Goal: Transaction & Acquisition: Obtain resource

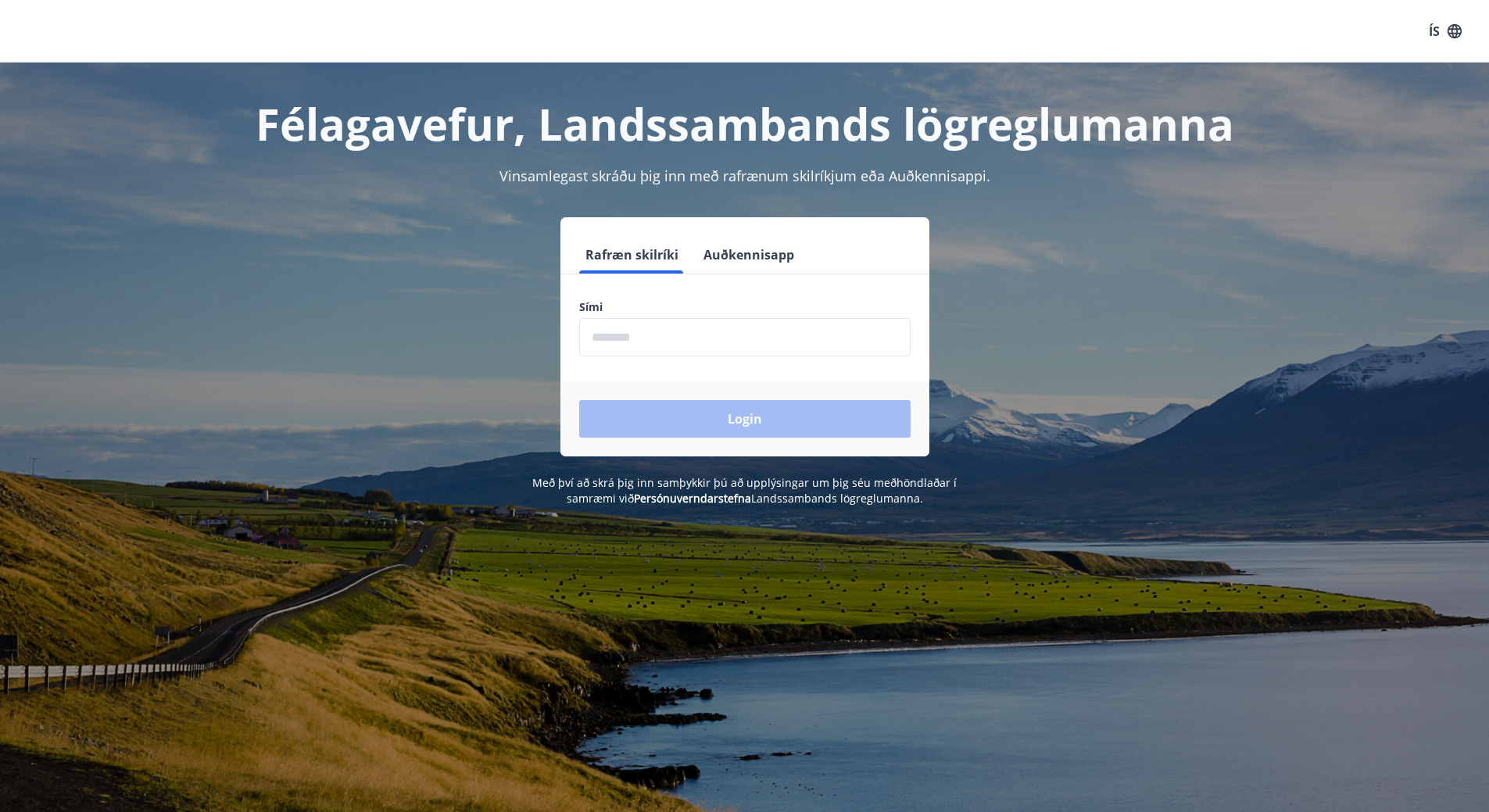
click at [716, 346] on input "phone" at bounding box center [745, 337] width 331 height 38
type input "********"
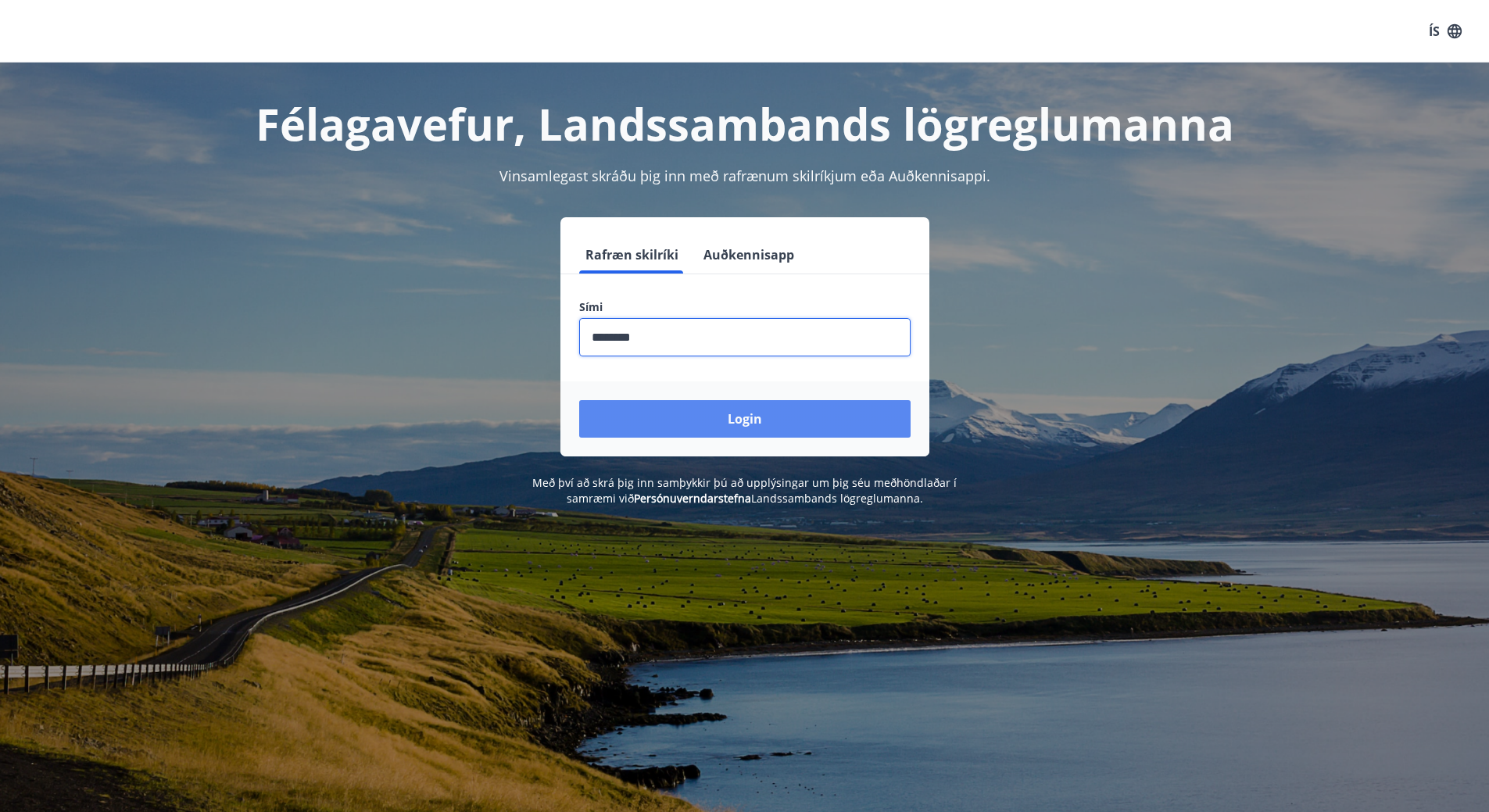
click at [740, 426] on button "Login" at bounding box center [745, 419] width 331 height 38
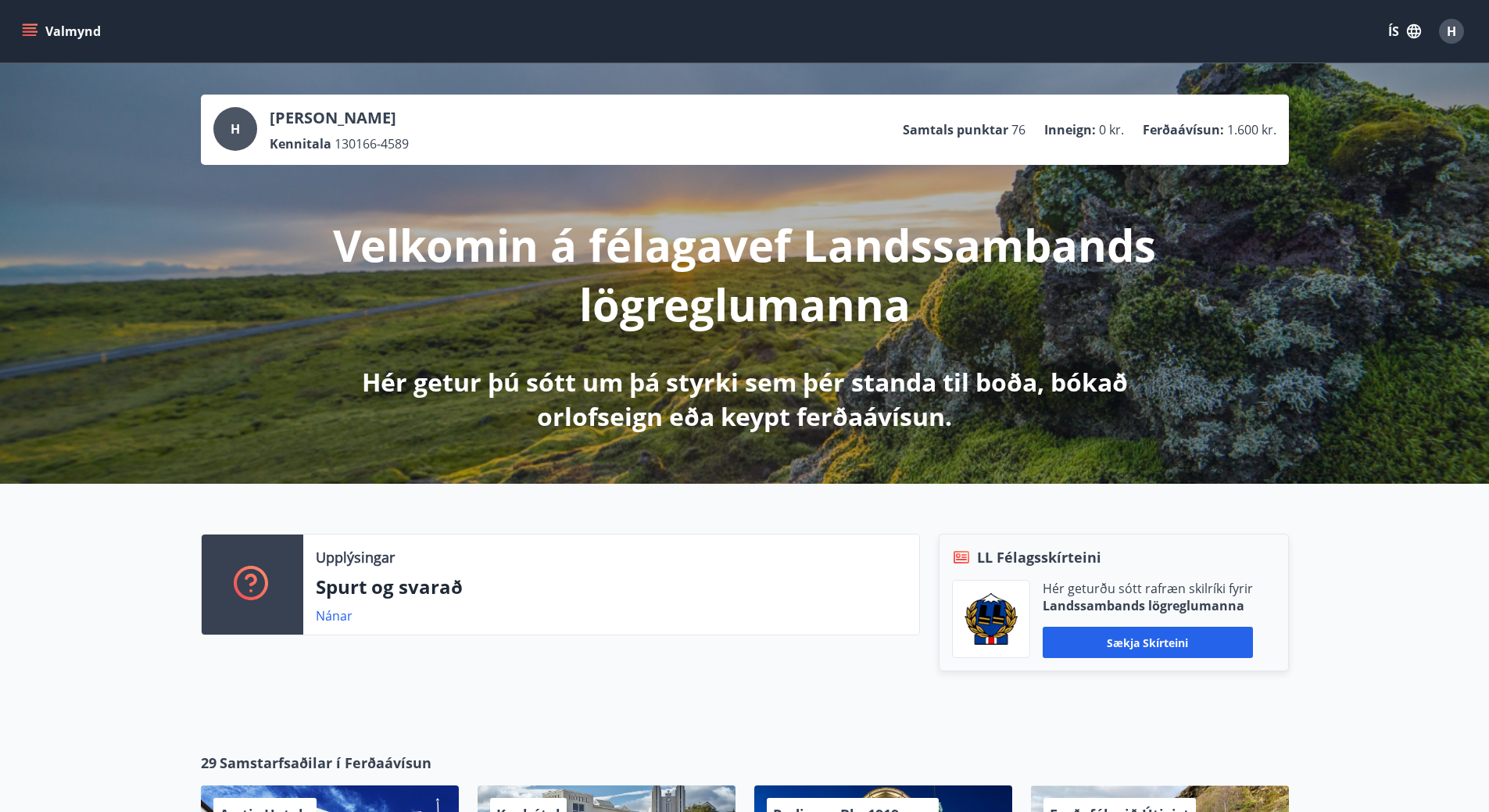
click at [28, 35] on icon "menu" at bounding box center [29, 35] width 14 height 2
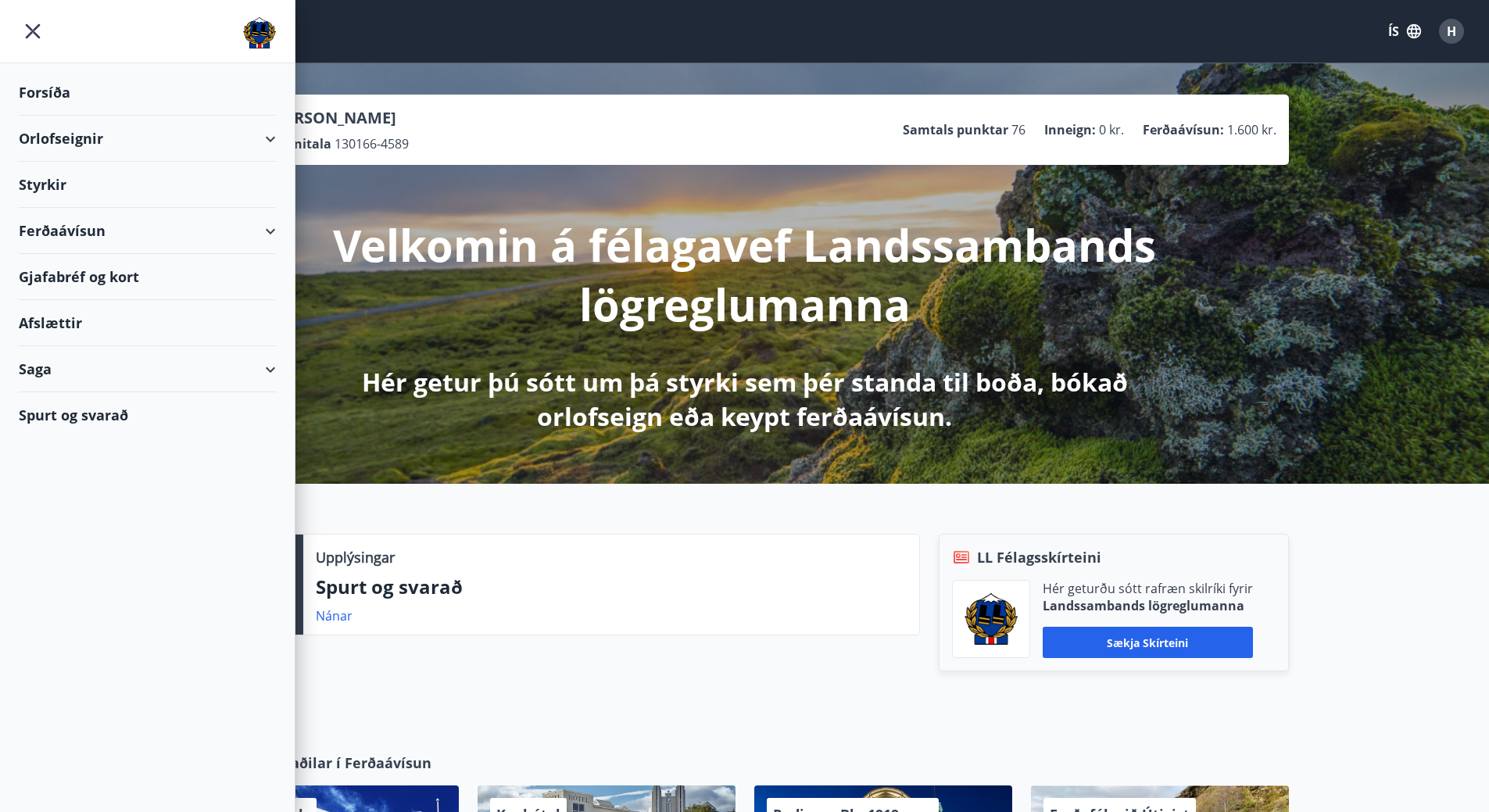
click at [256, 135] on div "Orlofseignir" at bounding box center [147, 139] width 257 height 46
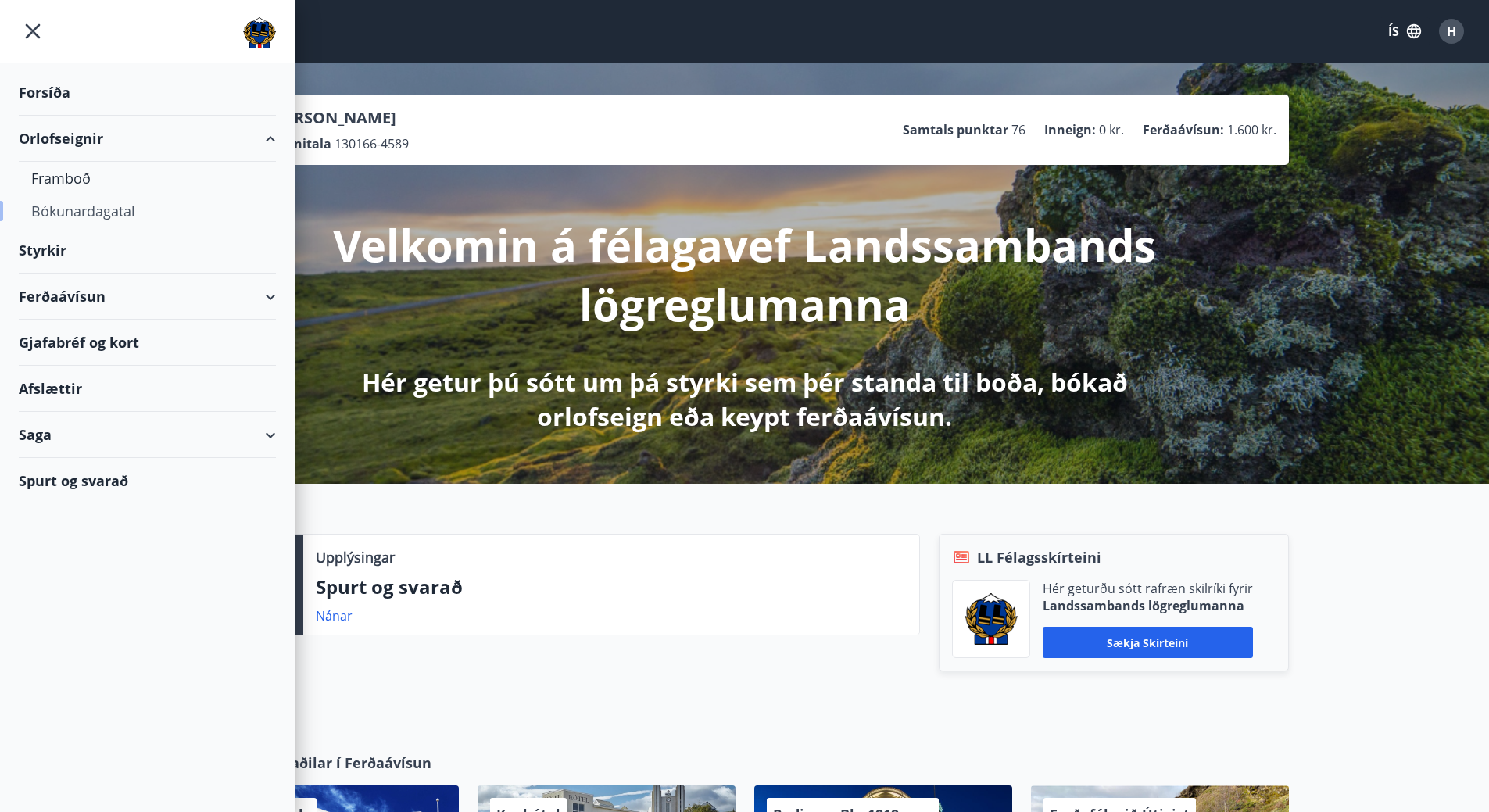
click at [105, 212] on div "Bókunardagatal" at bounding box center [147, 211] width 232 height 33
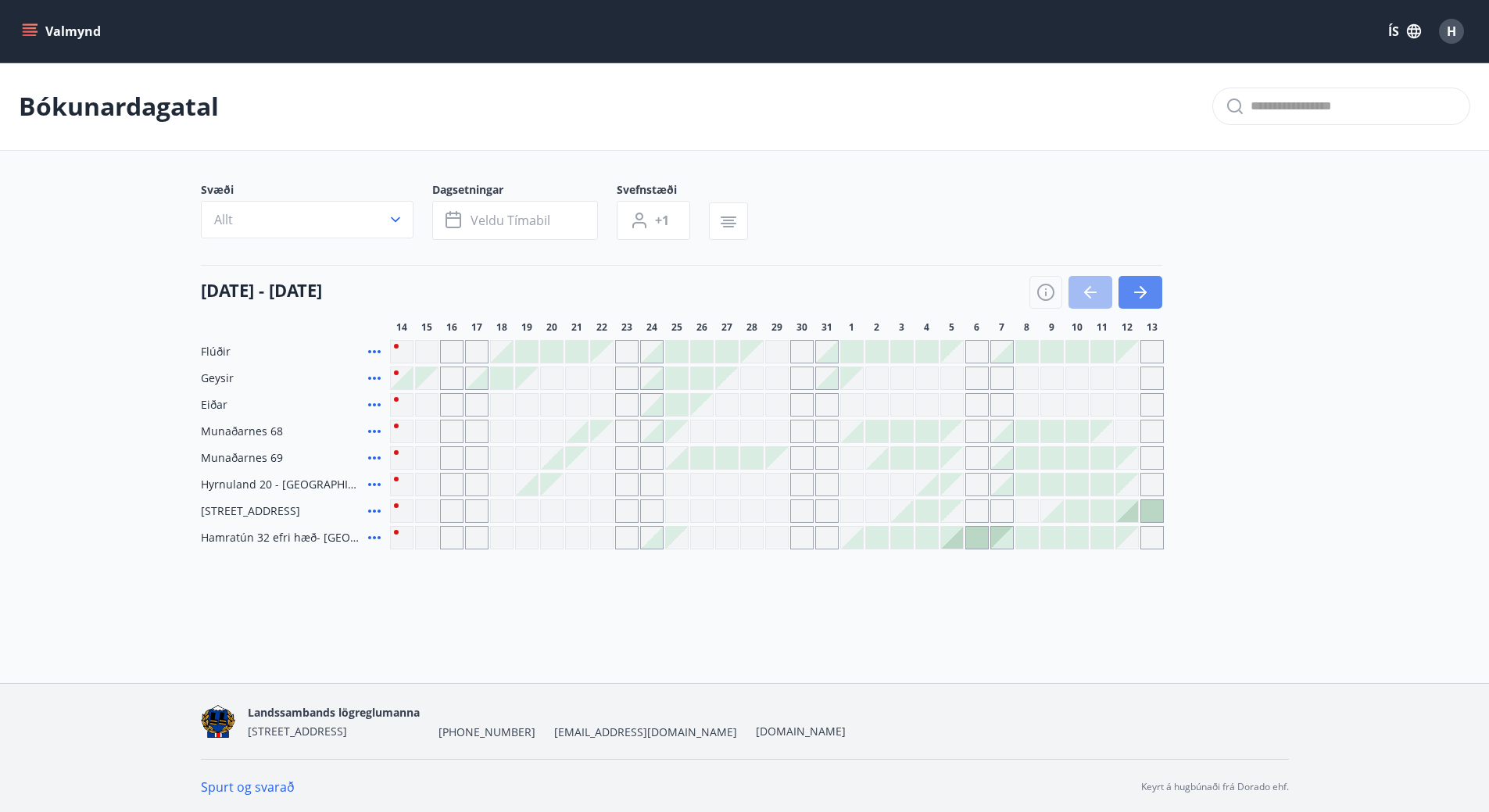
click at [1149, 294] on icon "button" at bounding box center [1140, 292] width 19 height 19
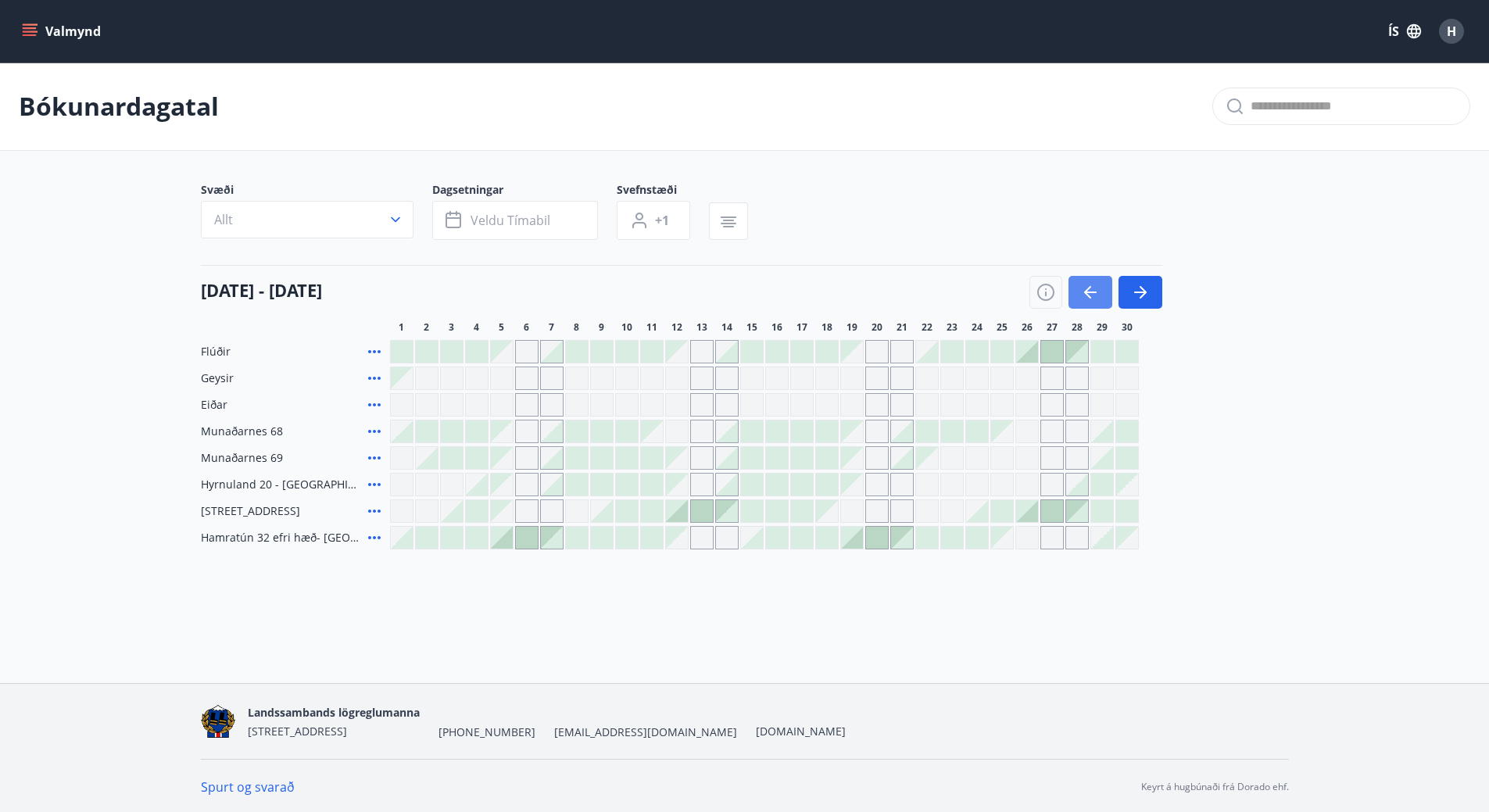
click at [1081, 299] on icon "button" at bounding box center [1090, 292] width 19 height 19
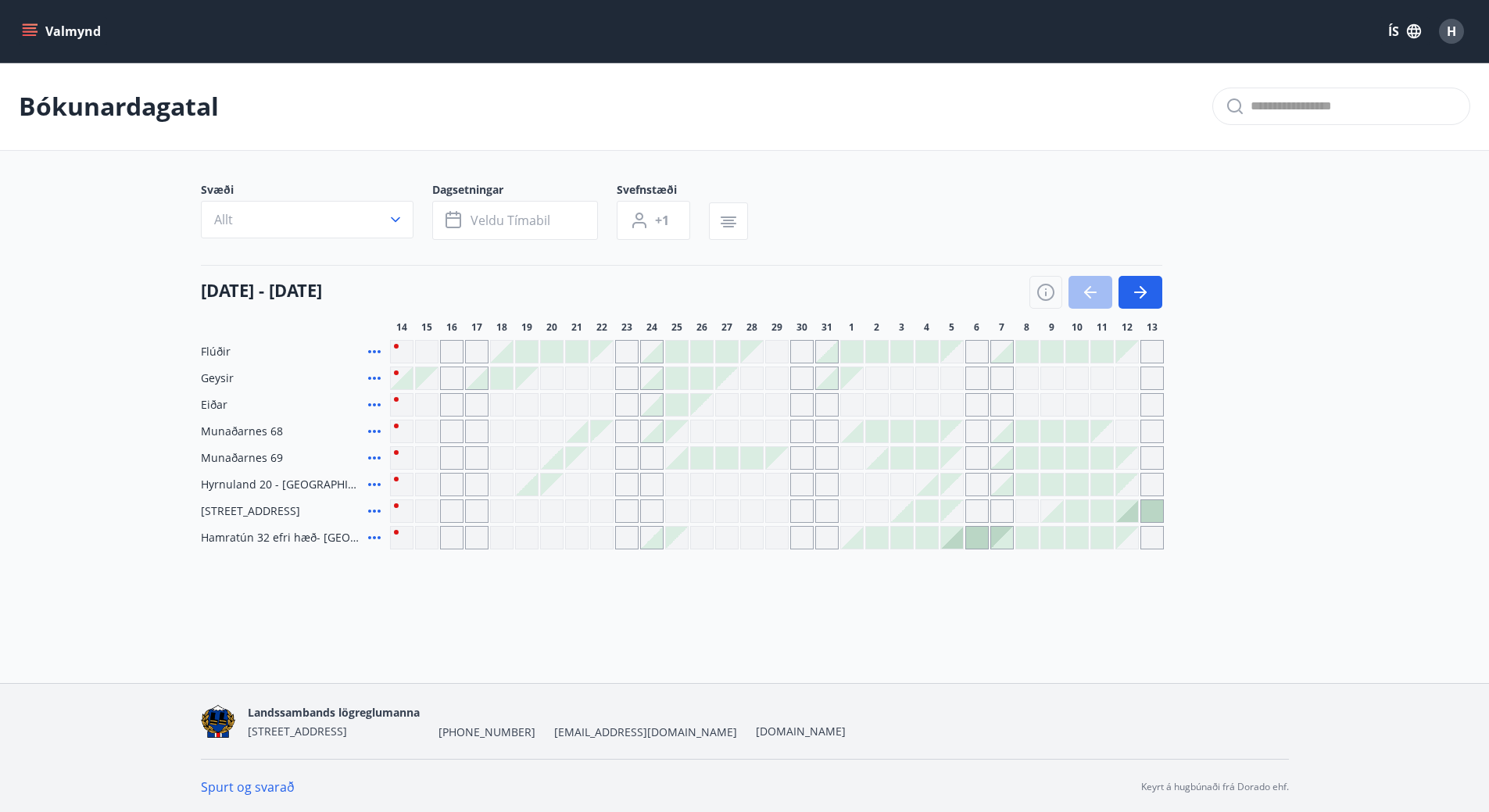
click at [661, 268] on div "14 ágúst - 13 september" at bounding box center [682, 287] width 962 height 44
click at [32, 36] on icon "menu" at bounding box center [29, 35] width 14 height 2
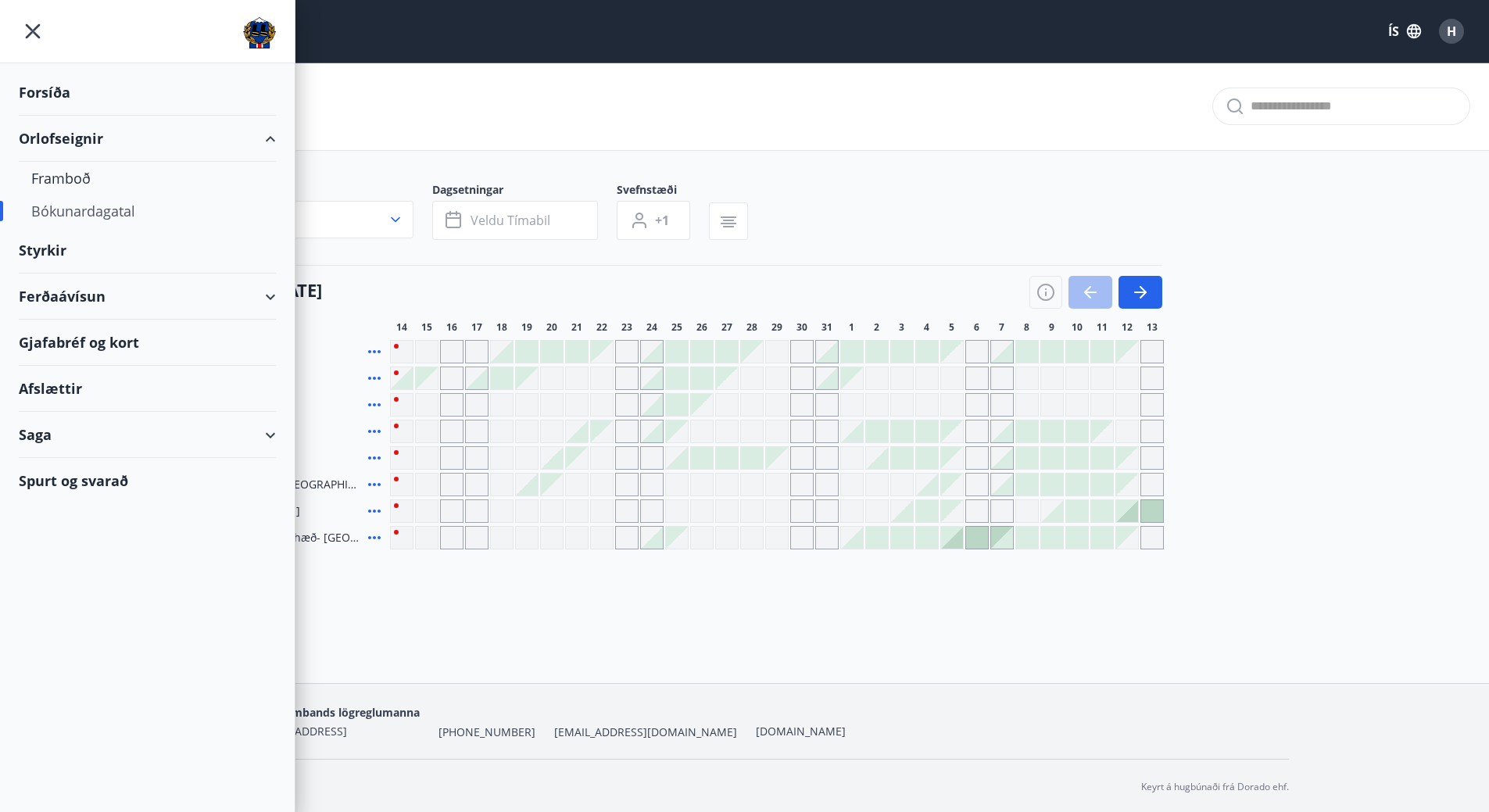
click at [248, 298] on div "Ferðaávísun" at bounding box center [147, 296] width 257 height 46
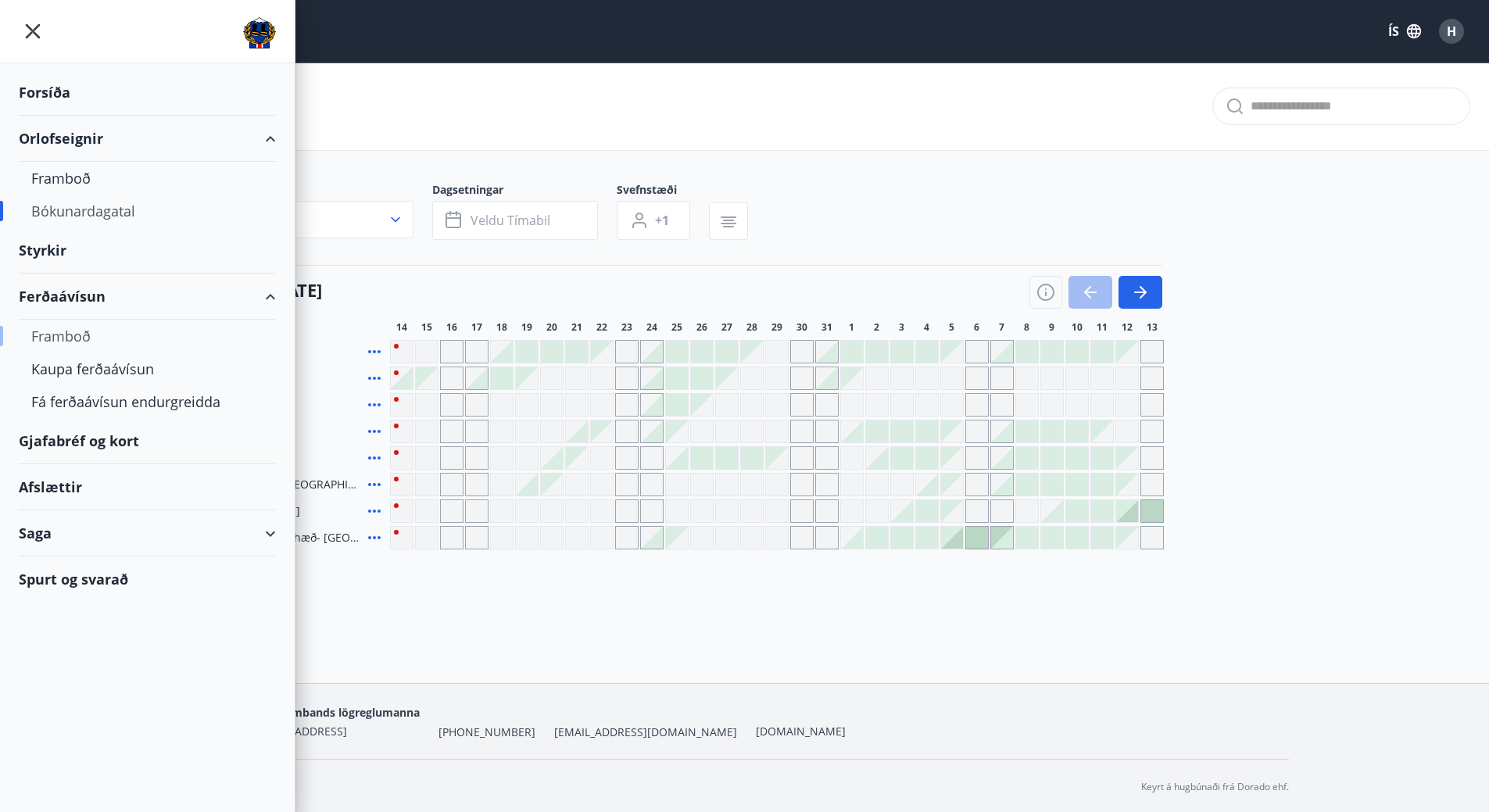
click at [79, 330] on div "Framboð" at bounding box center [147, 336] width 232 height 33
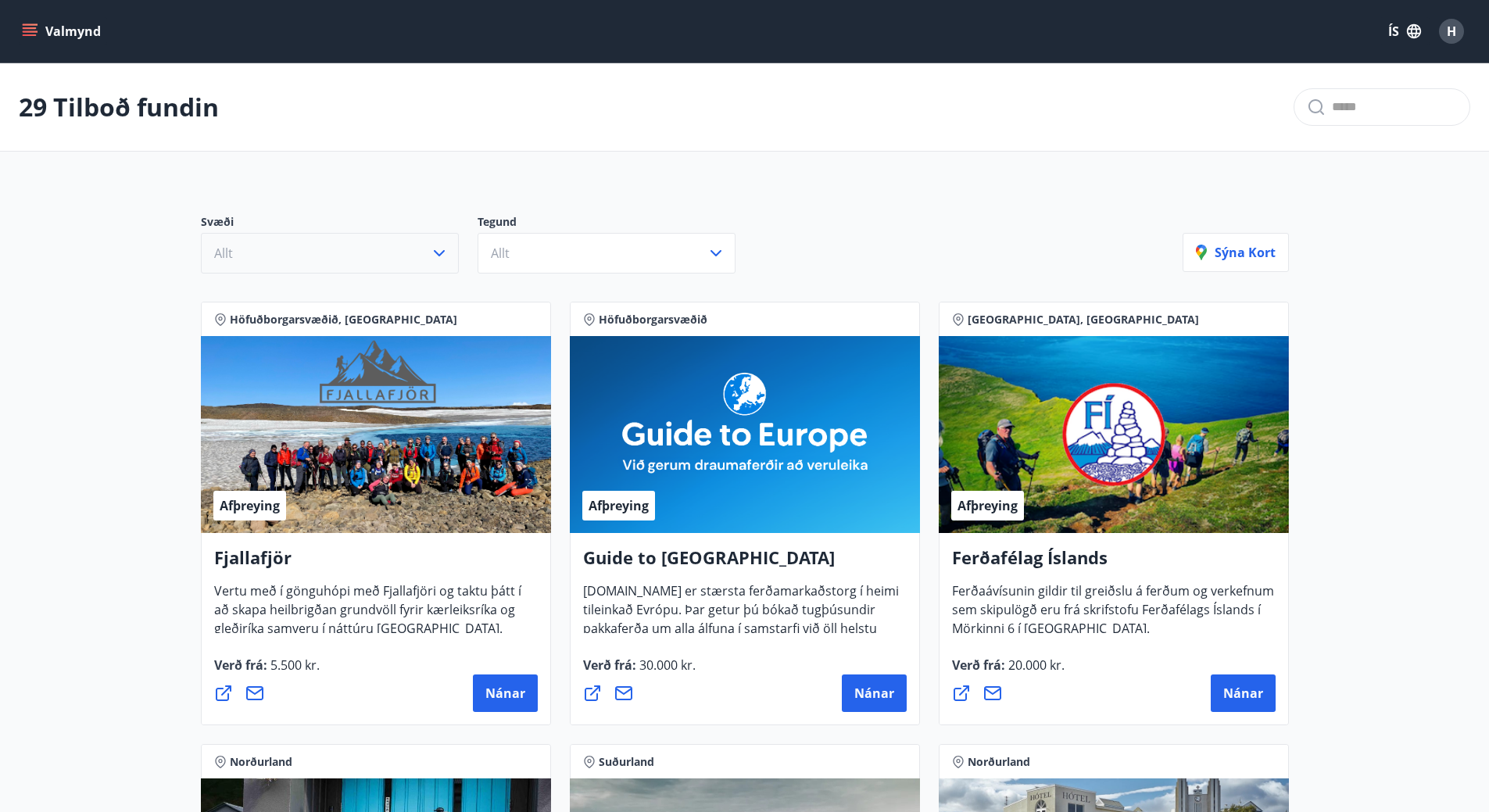
click at [427, 248] on button "Allt" at bounding box center [330, 253] width 258 height 41
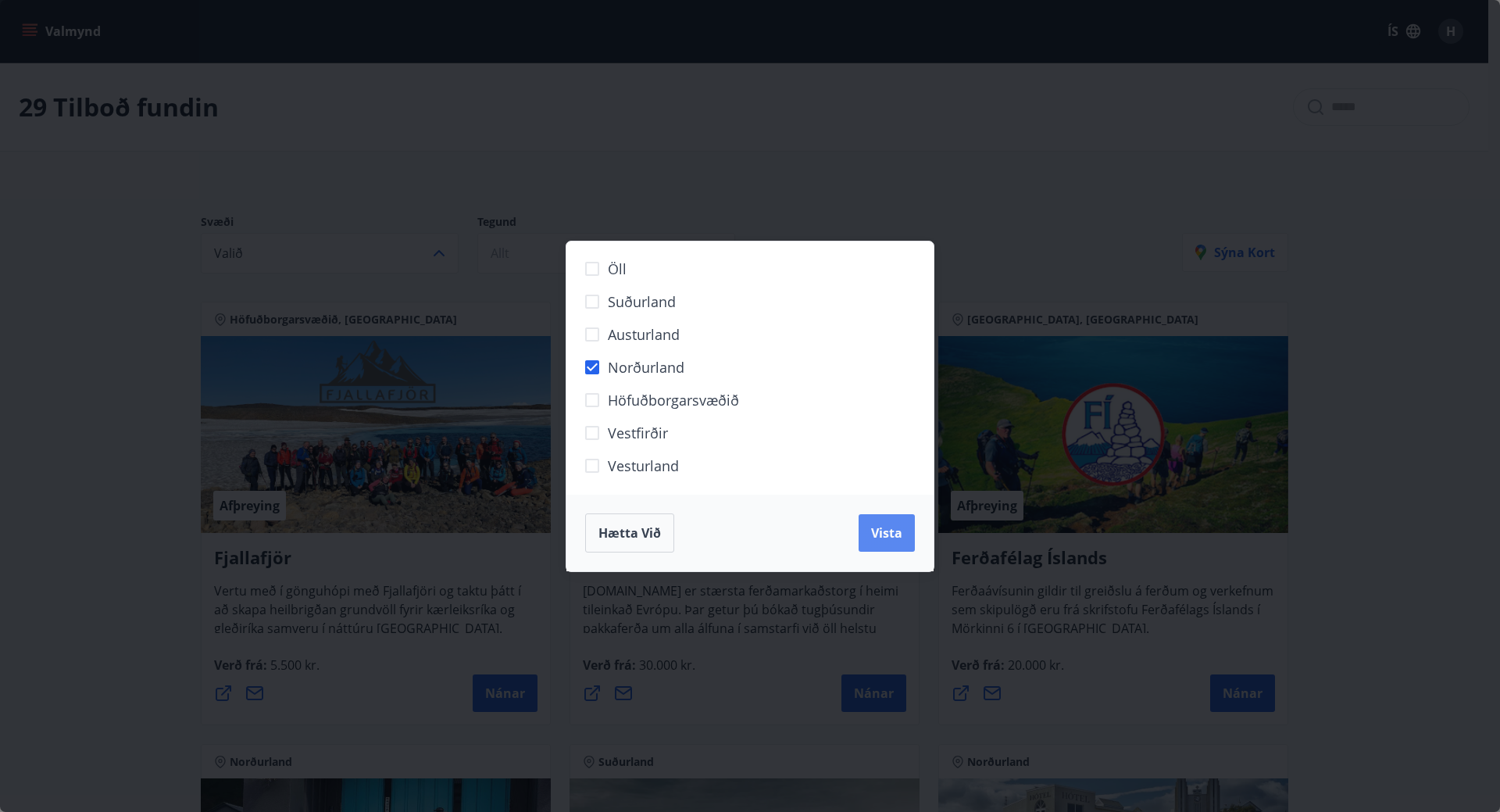
click at [866, 537] on button "Vista" at bounding box center [886, 533] width 56 height 38
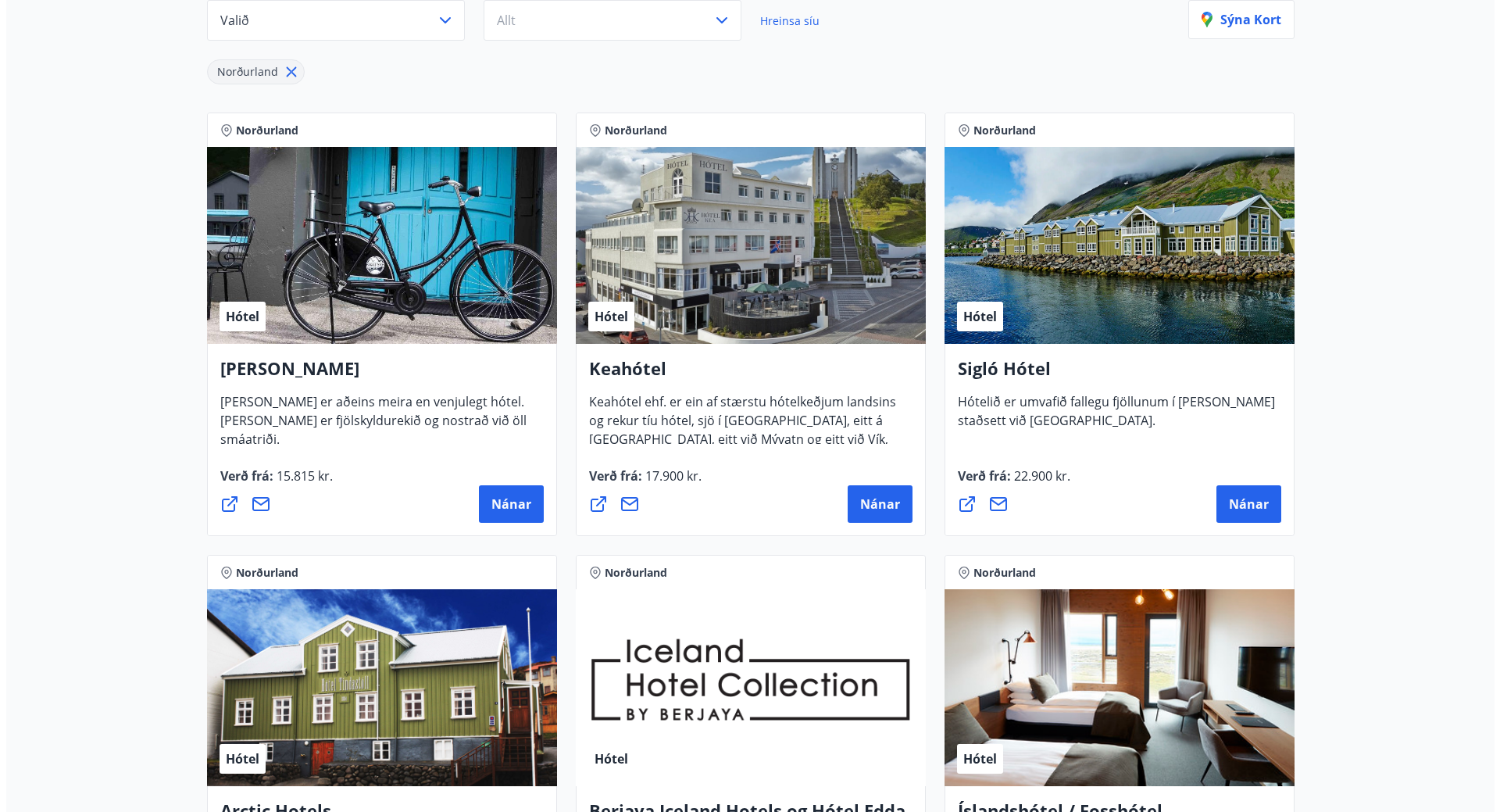
scroll to position [234, 0]
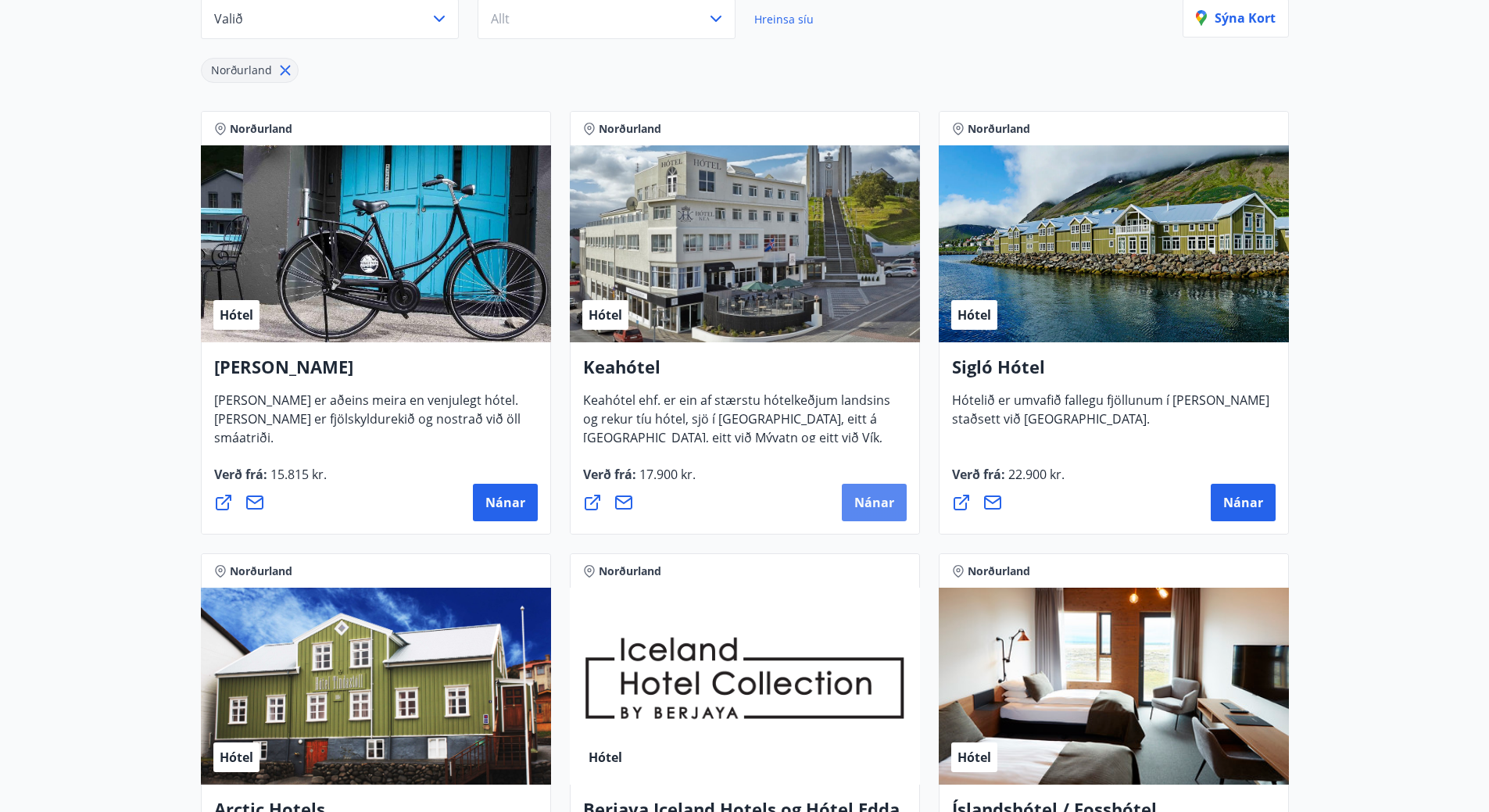
click at [882, 517] on button "Nánar" at bounding box center [873, 503] width 64 height 38
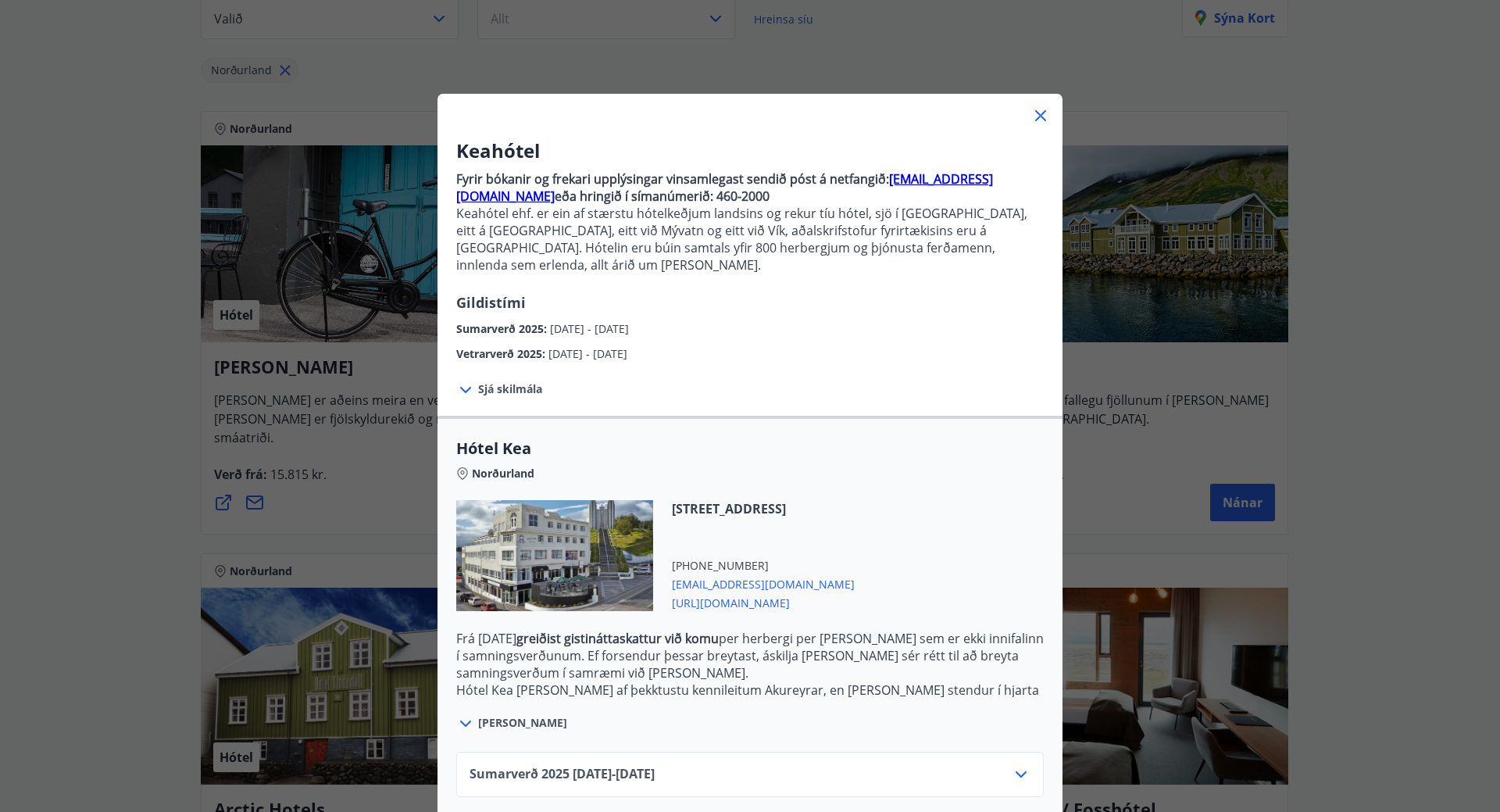
scroll to position [63, 0]
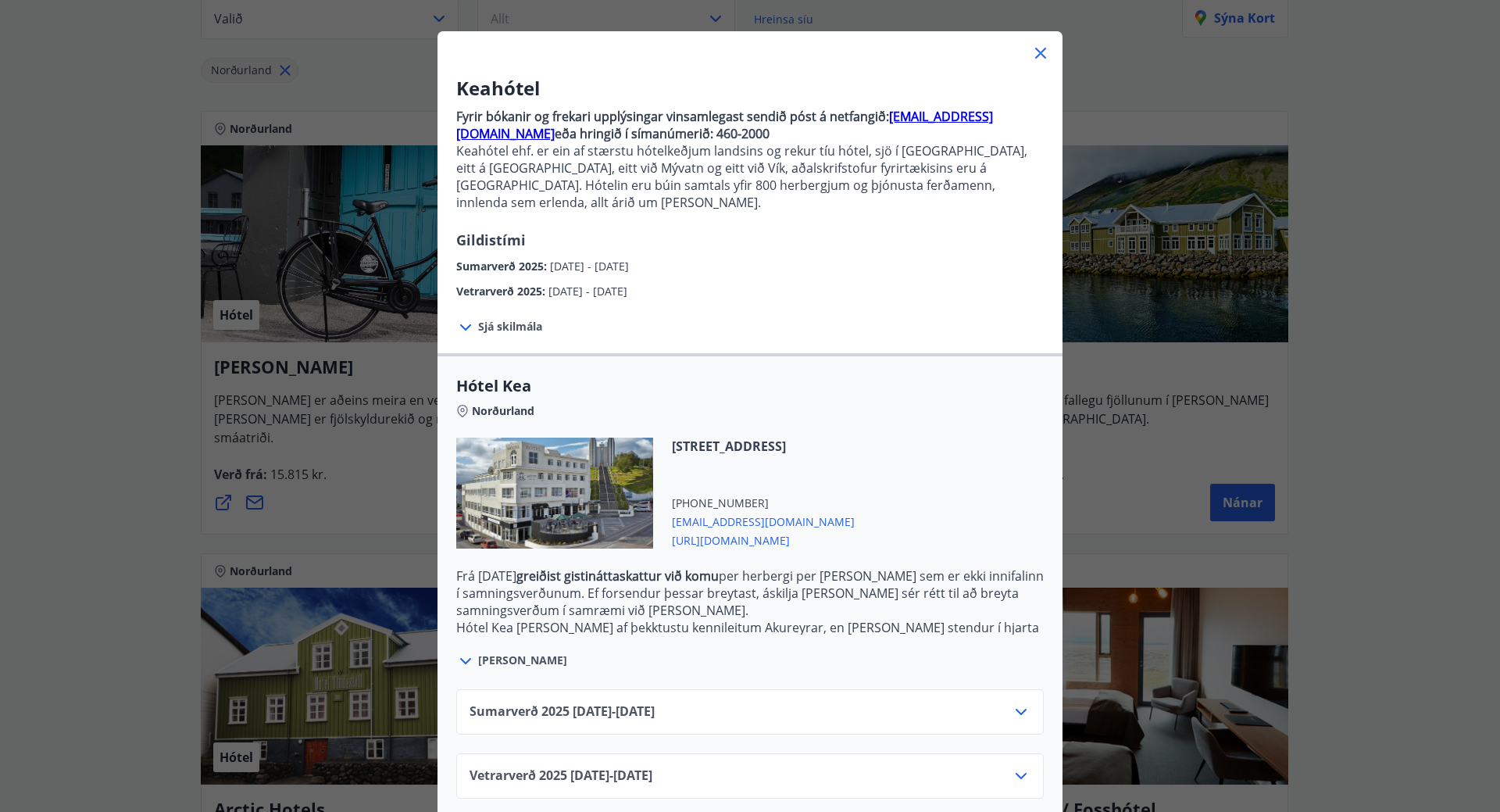
click at [1022, 703] on icon at bounding box center [1021, 712] width 19 height 19
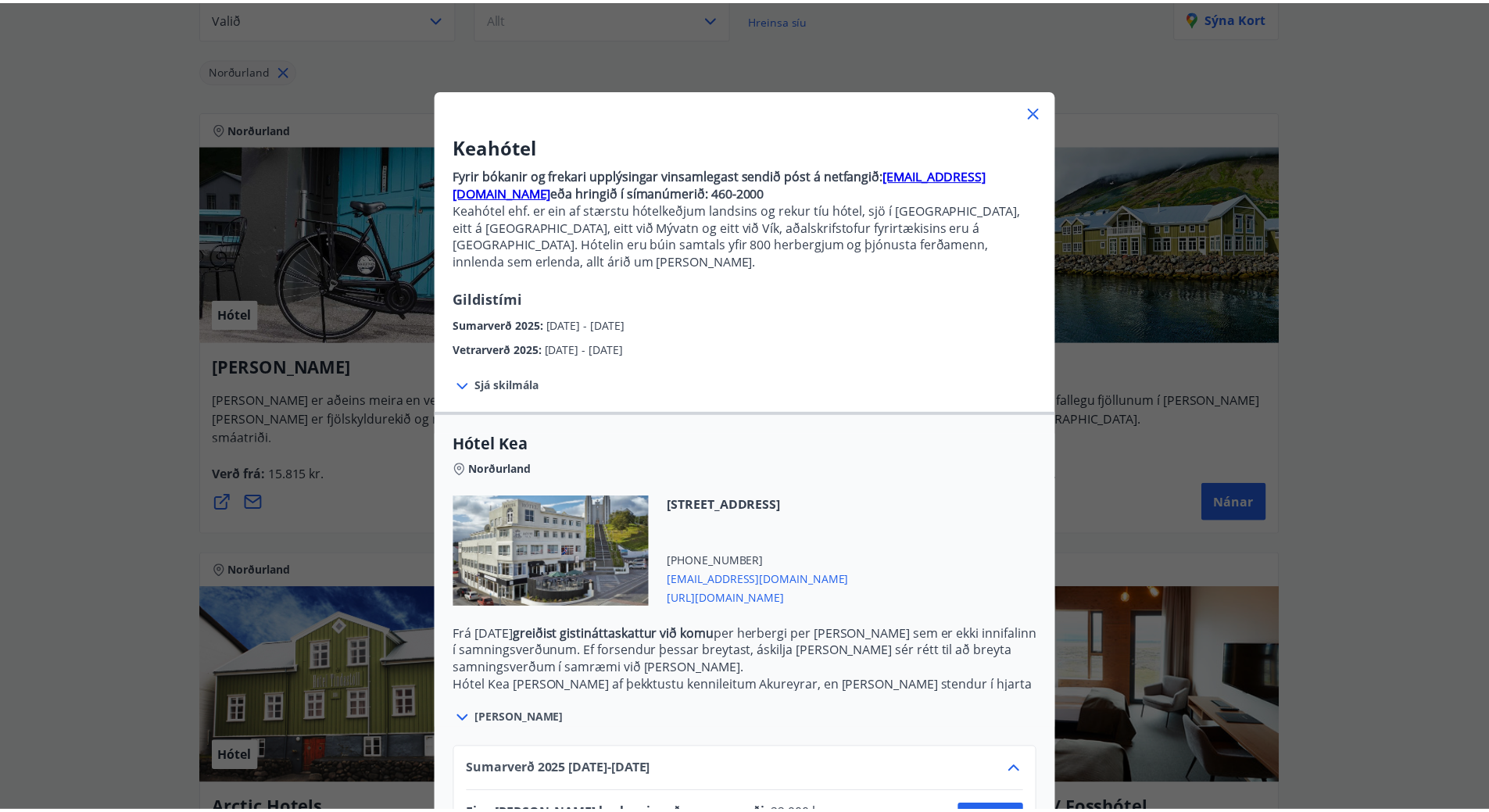
scroll to position [0, 0]
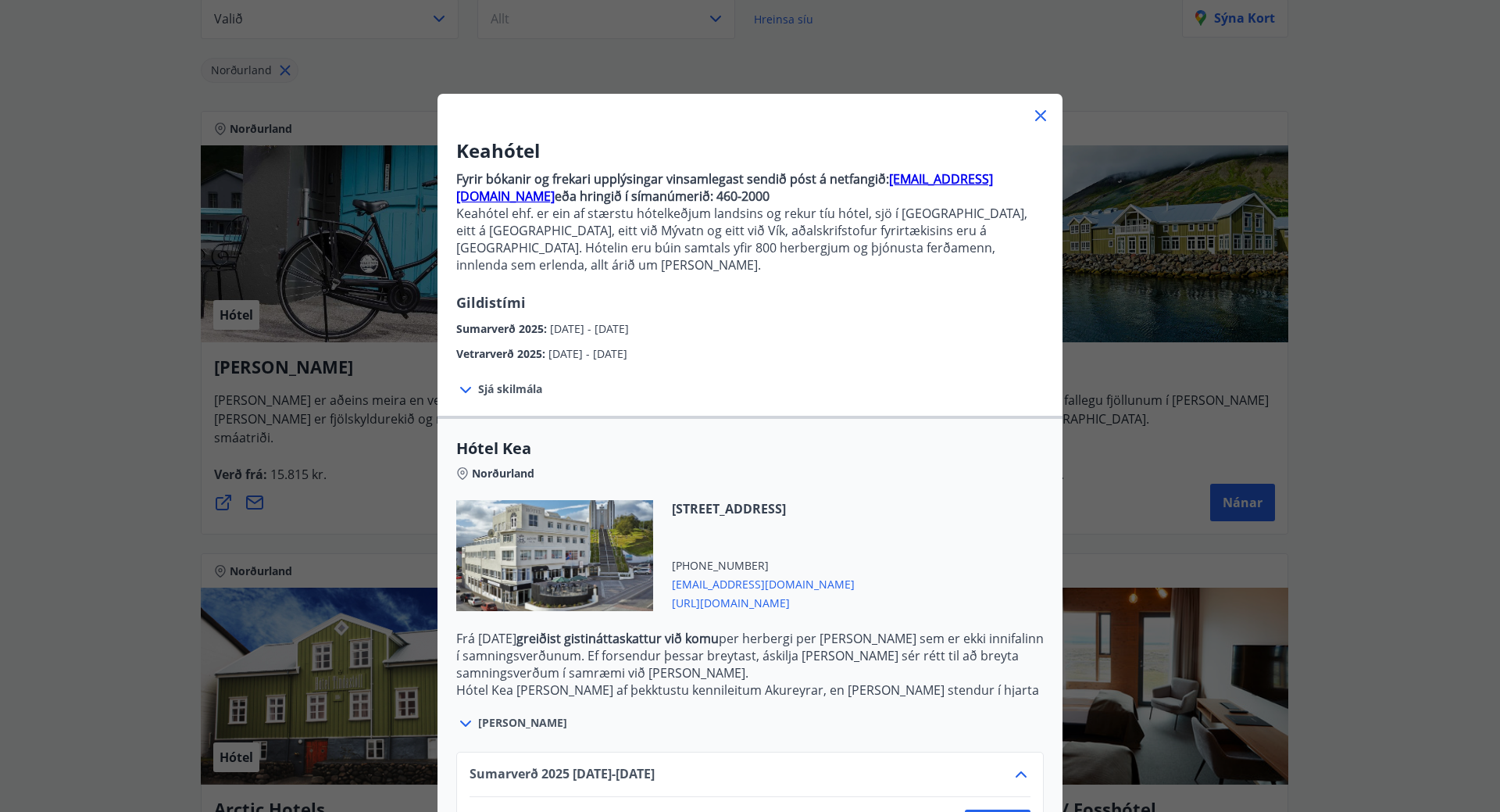
click at [1032, 118] on icon at bounding box center [1041, 115] width 19 height 19
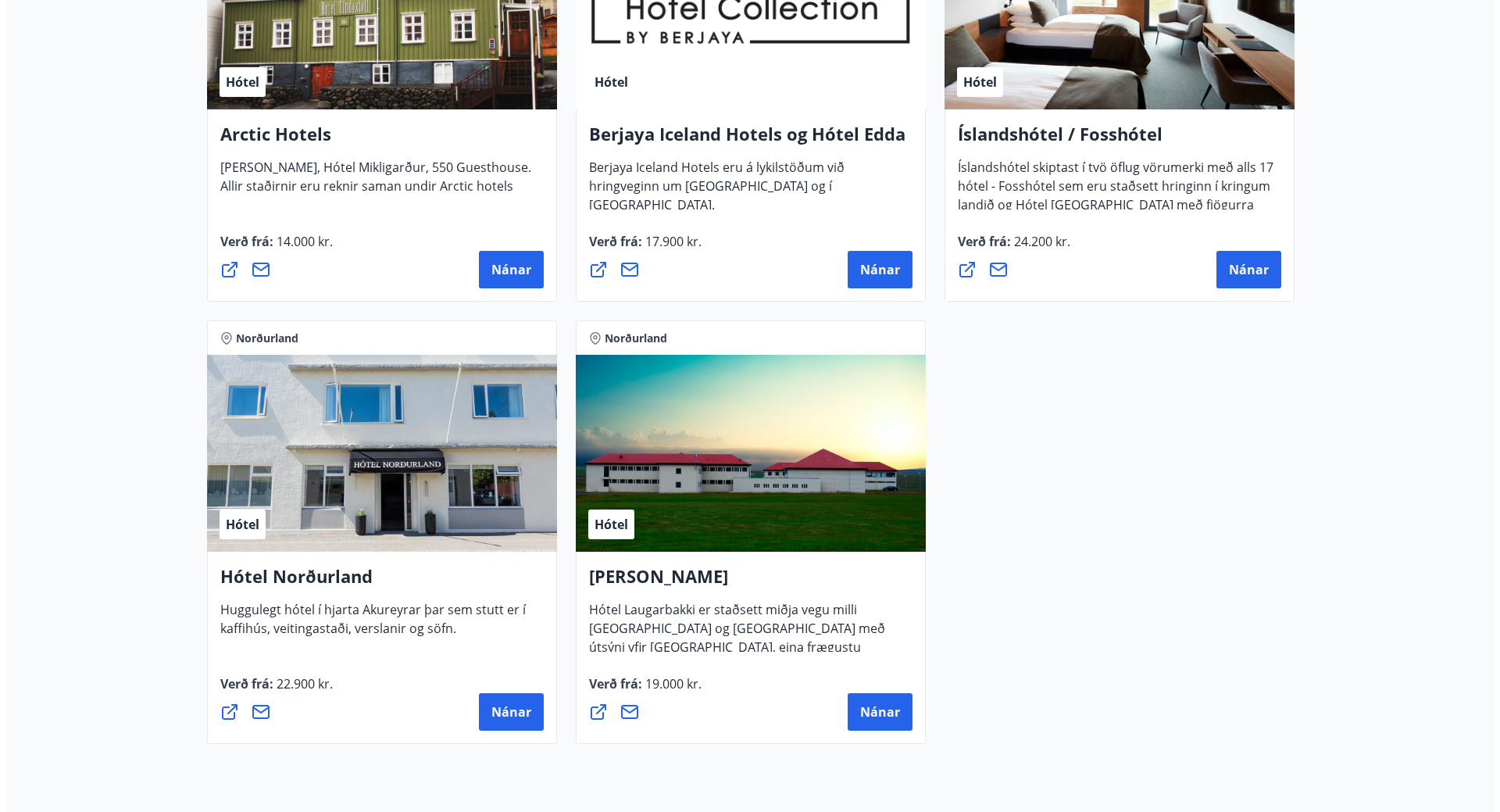
scroll to position [938, 0]
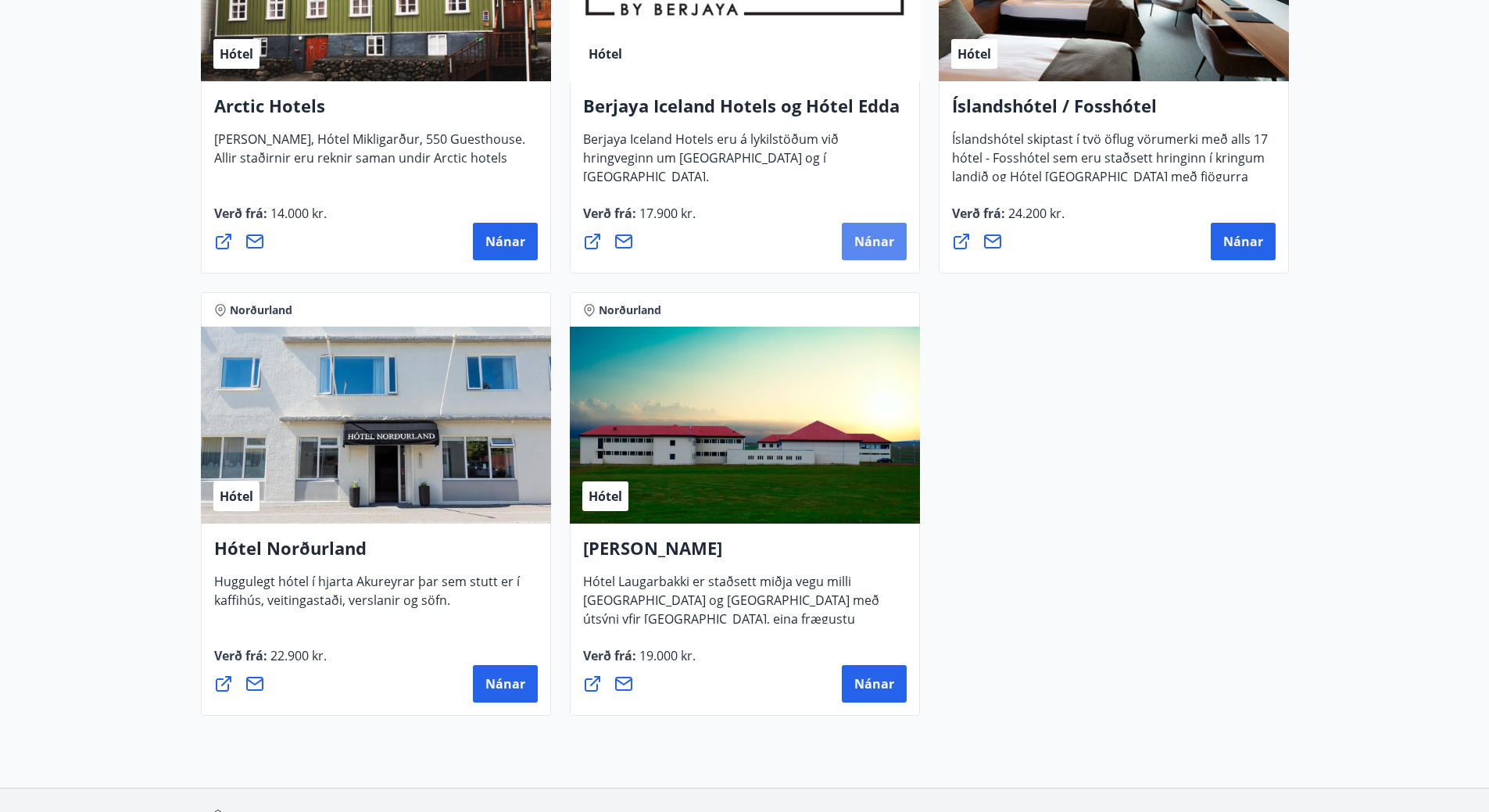
click at [898, 249] on button "Nánar" at bounding box center [873, 242] width 64 height 38
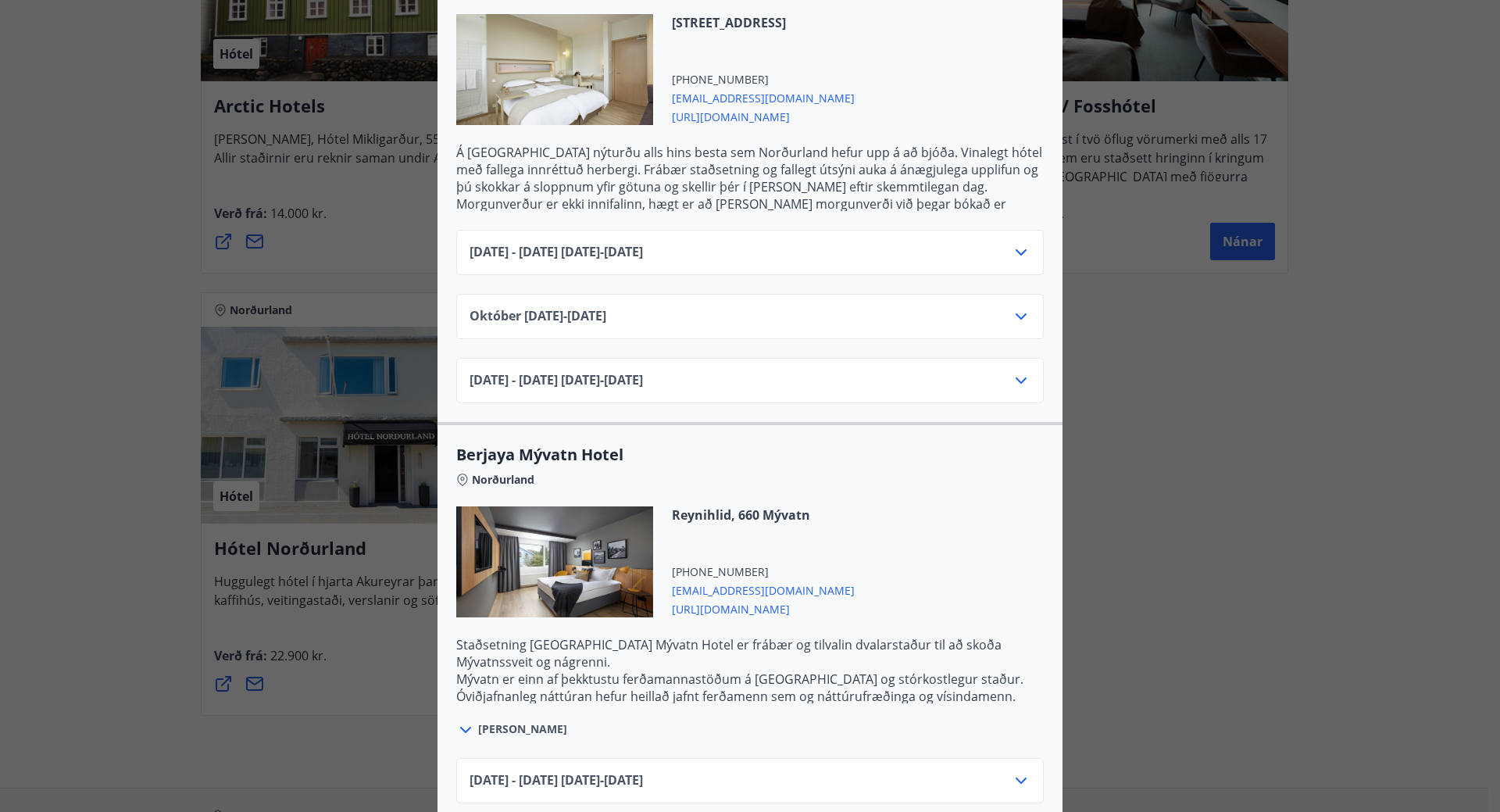
scroll to position [469, 0]
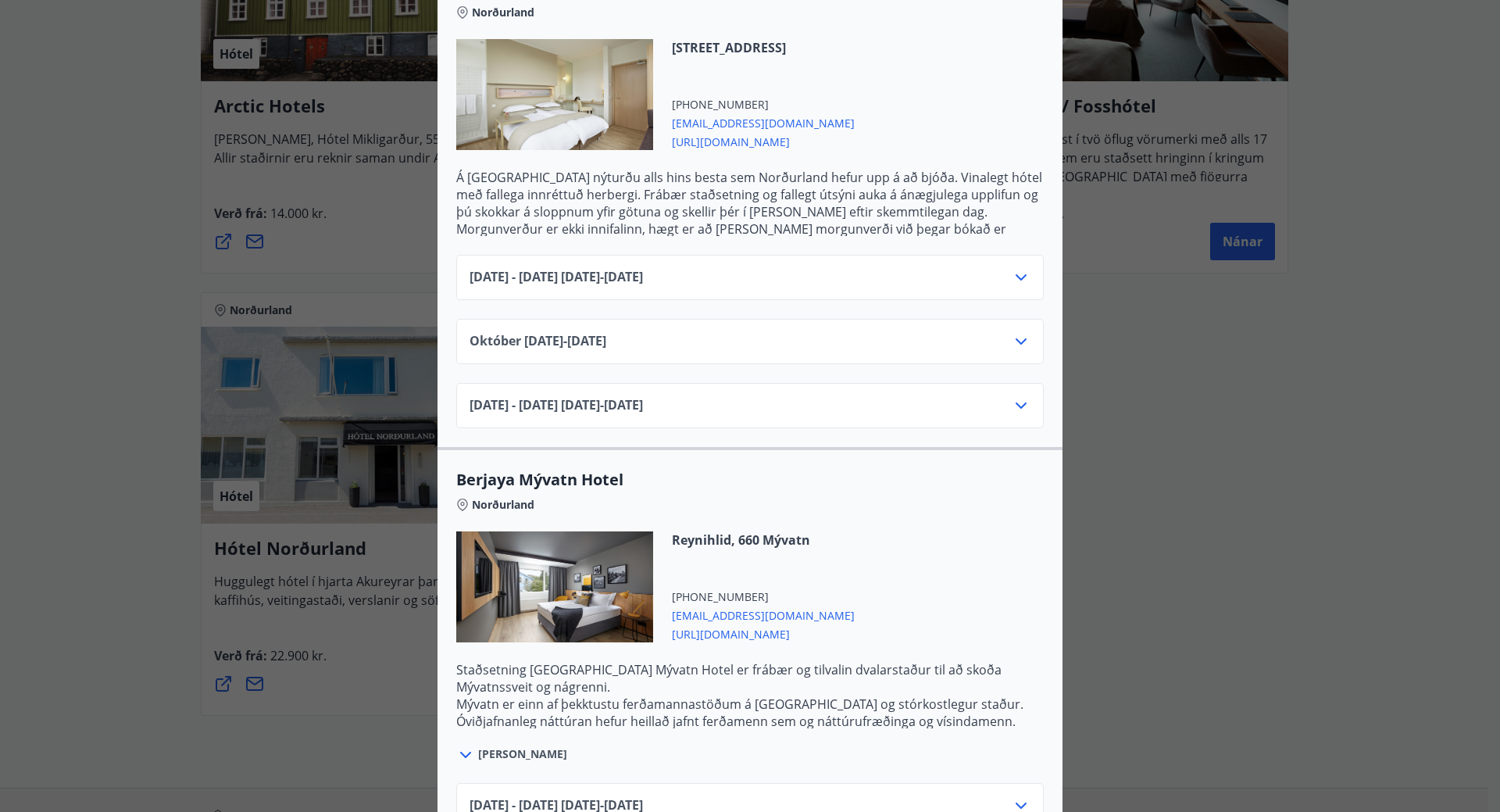
click at [1015, 268] on icon at bounding box center [1021, 277] width 19 height 19
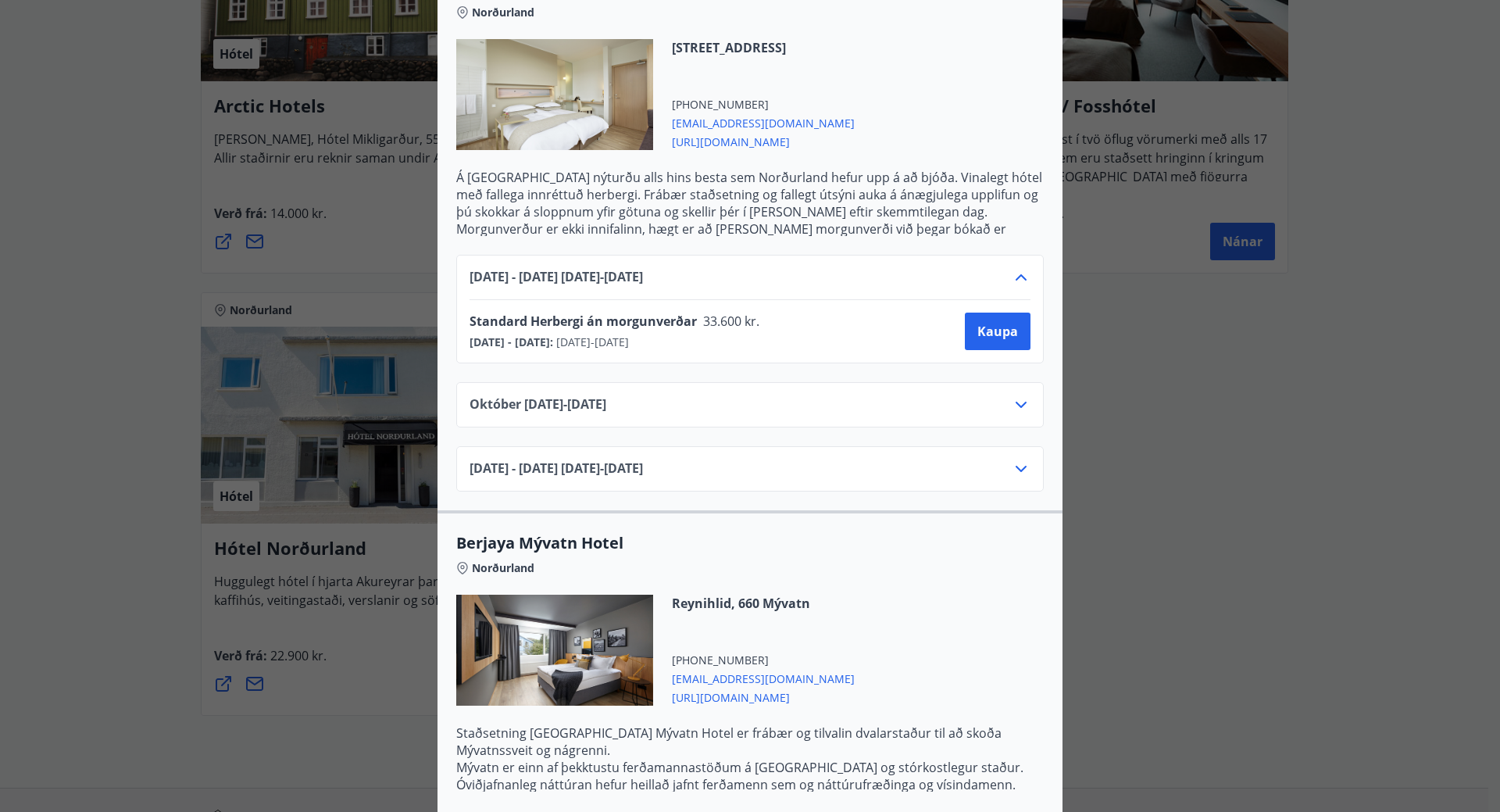
click at [1015, 268] on icon at bounding box center [1021, 277] width 19 height 19
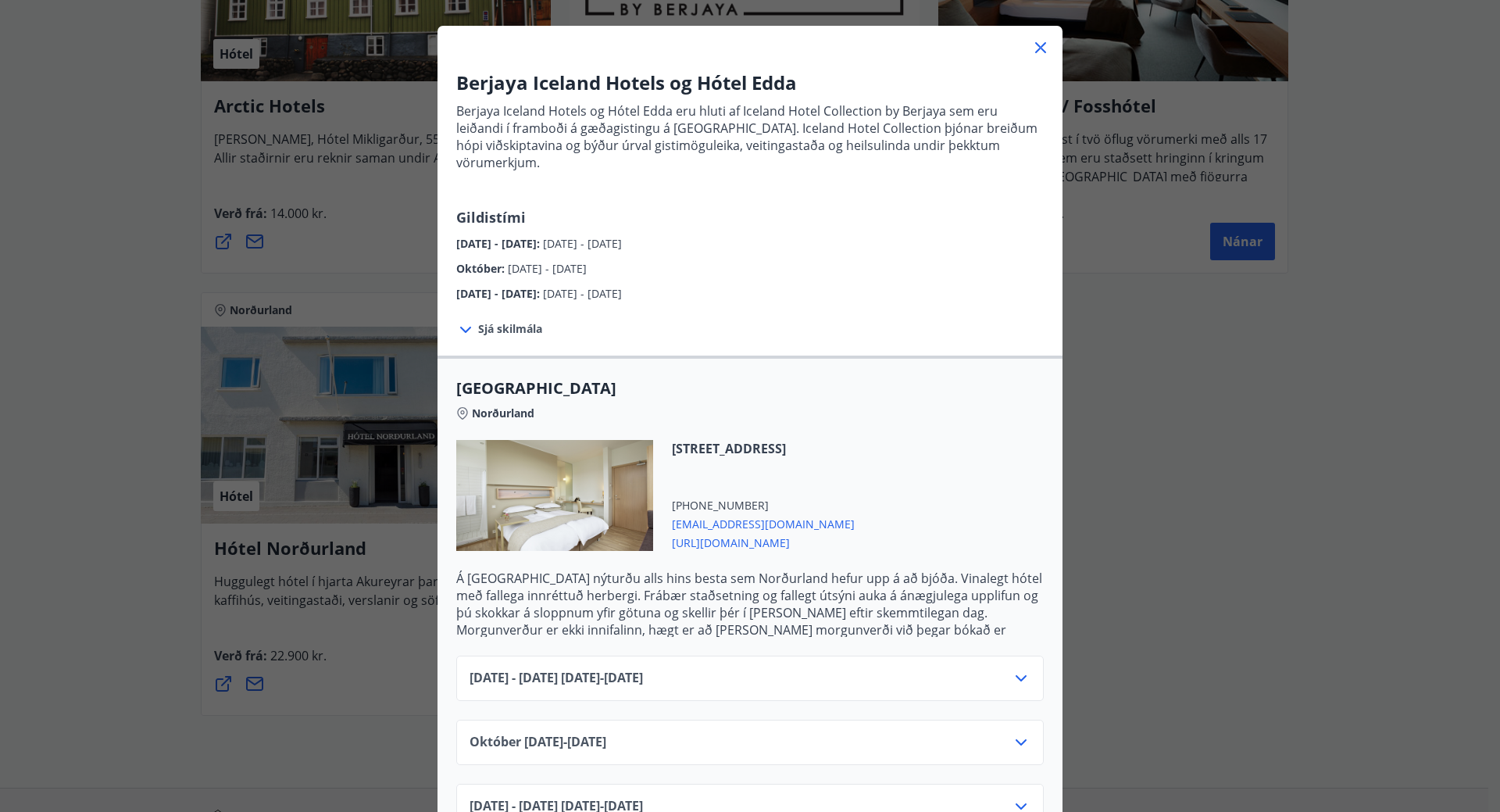
scroll to position [0, 0]
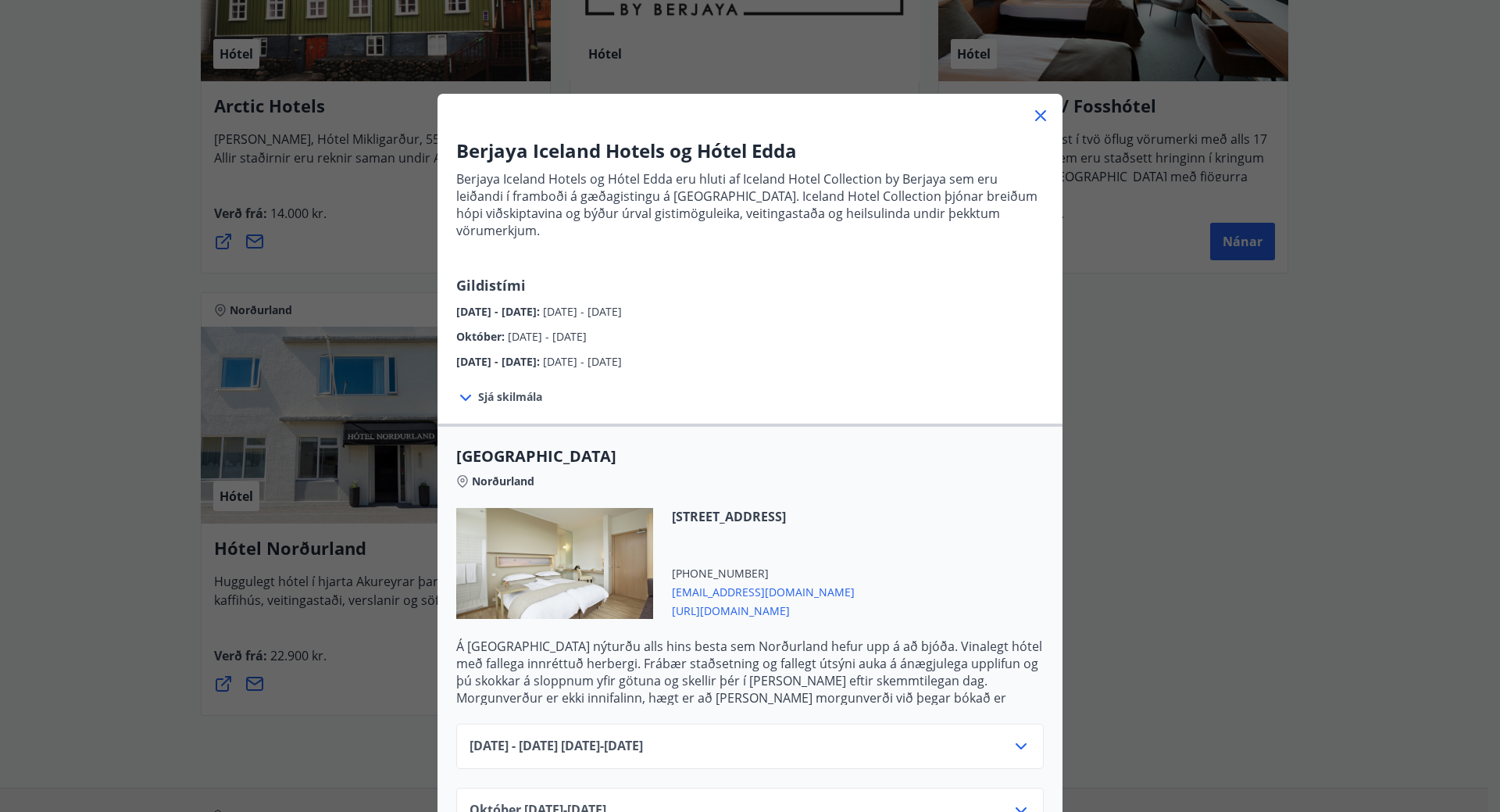
click at [1036, 117] on icon at bounding box center [1041, 115] width 11 height 11
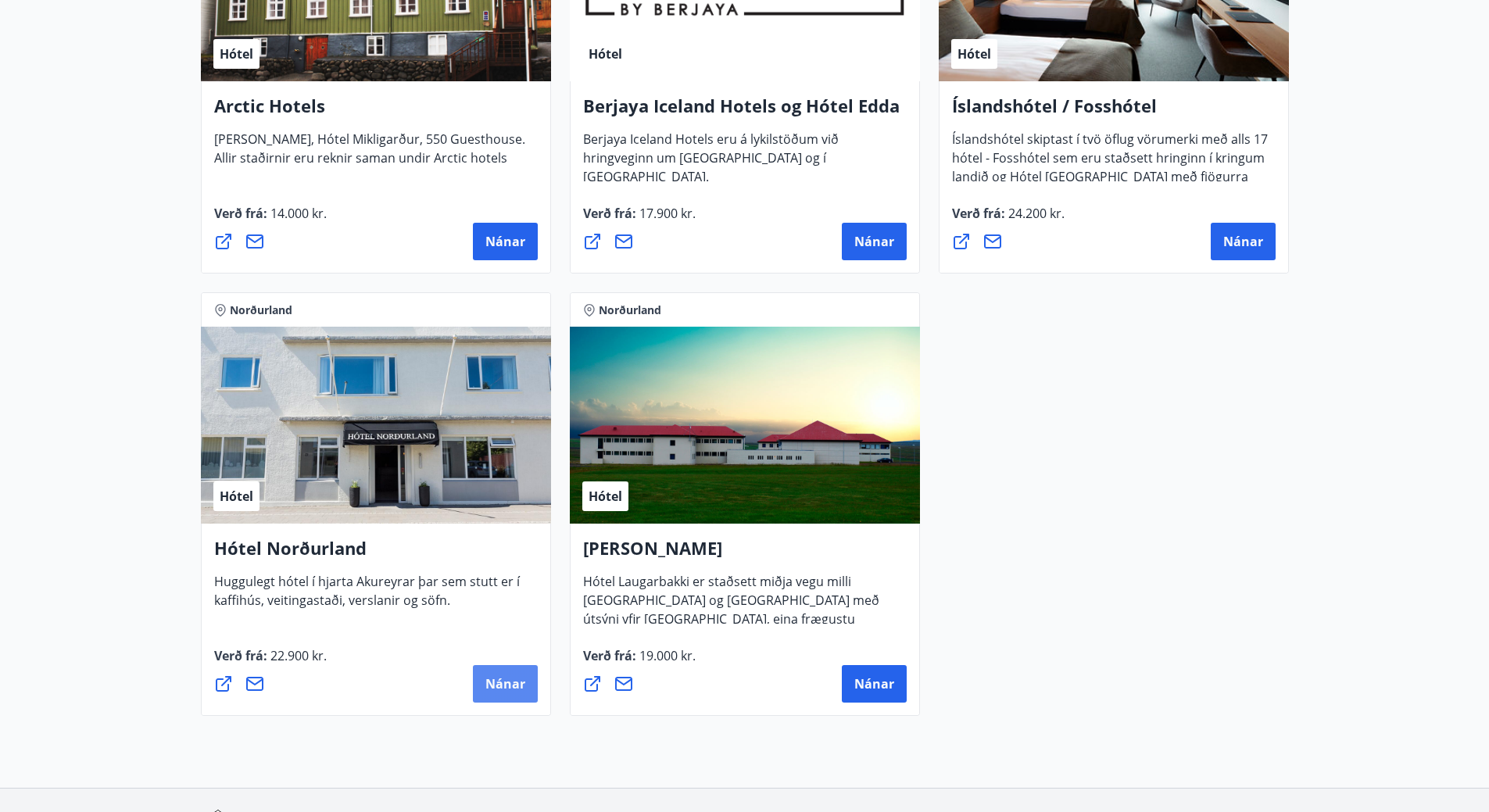
click at [513, 693] on button "Nánar" at bounding box center [504, 684] width 64 height 38
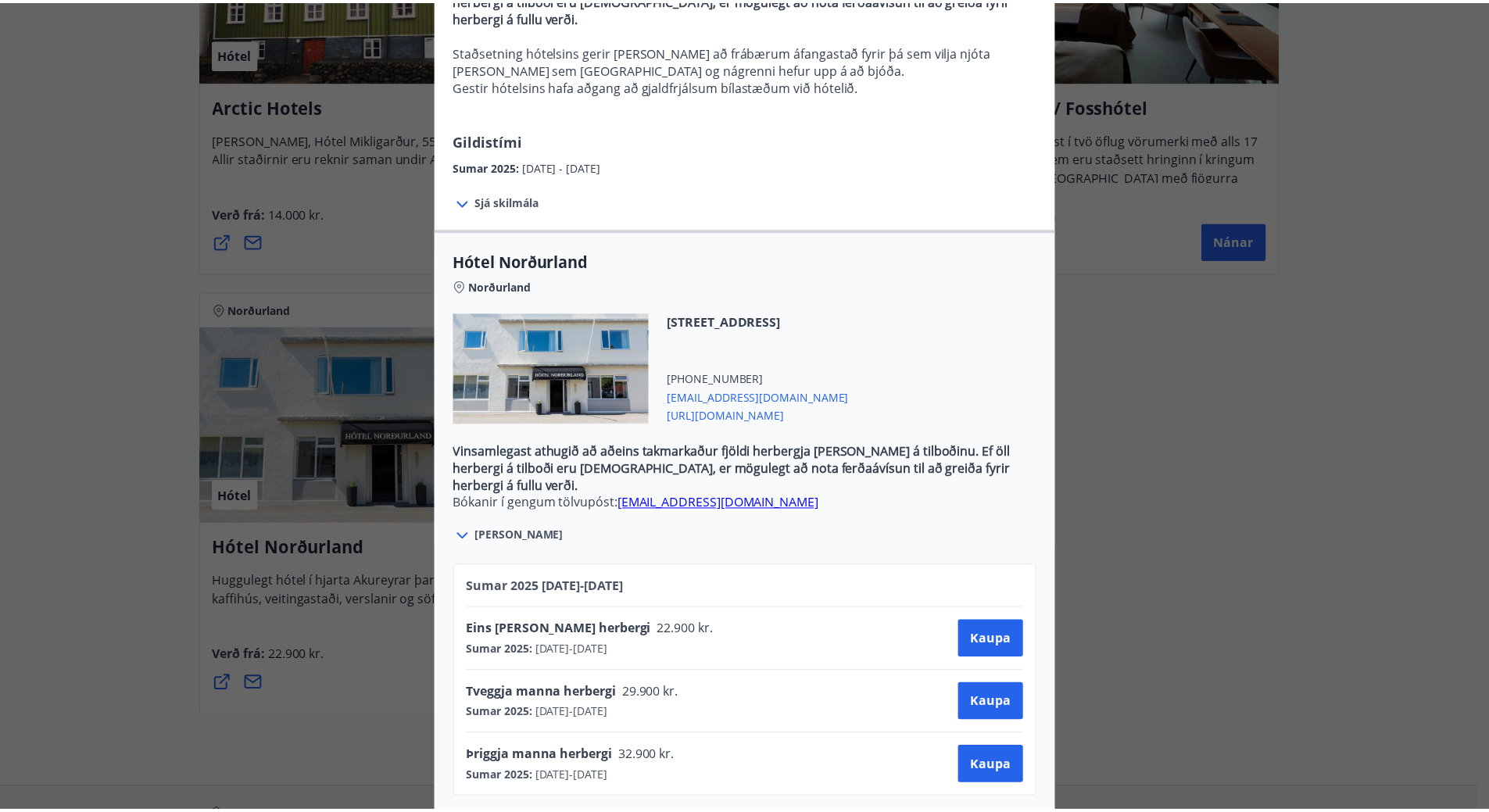
scroll to position [13, 0]
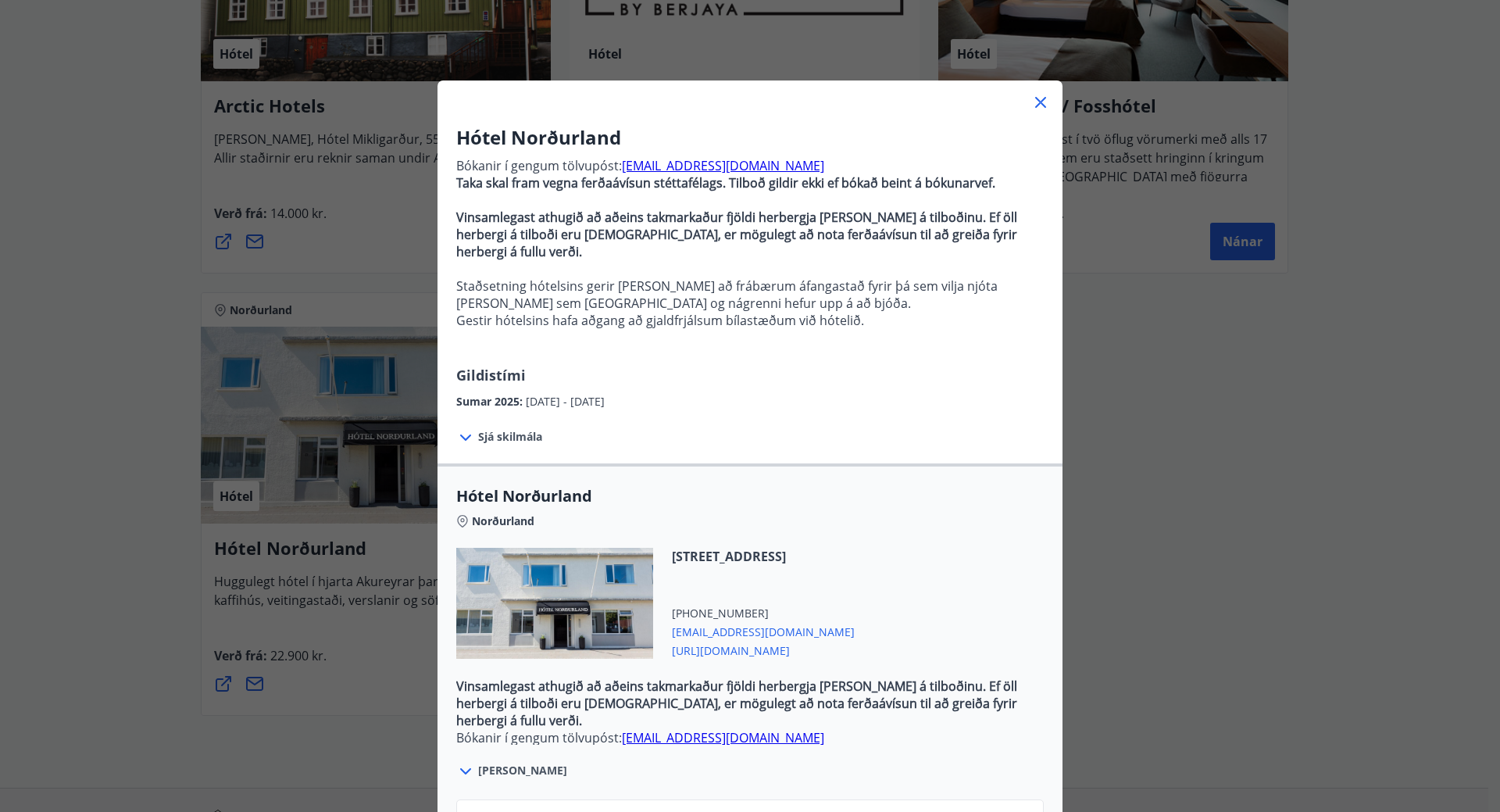
click at [1043, 100] on icon at bounding box center [1041, 102] width 19 height 19
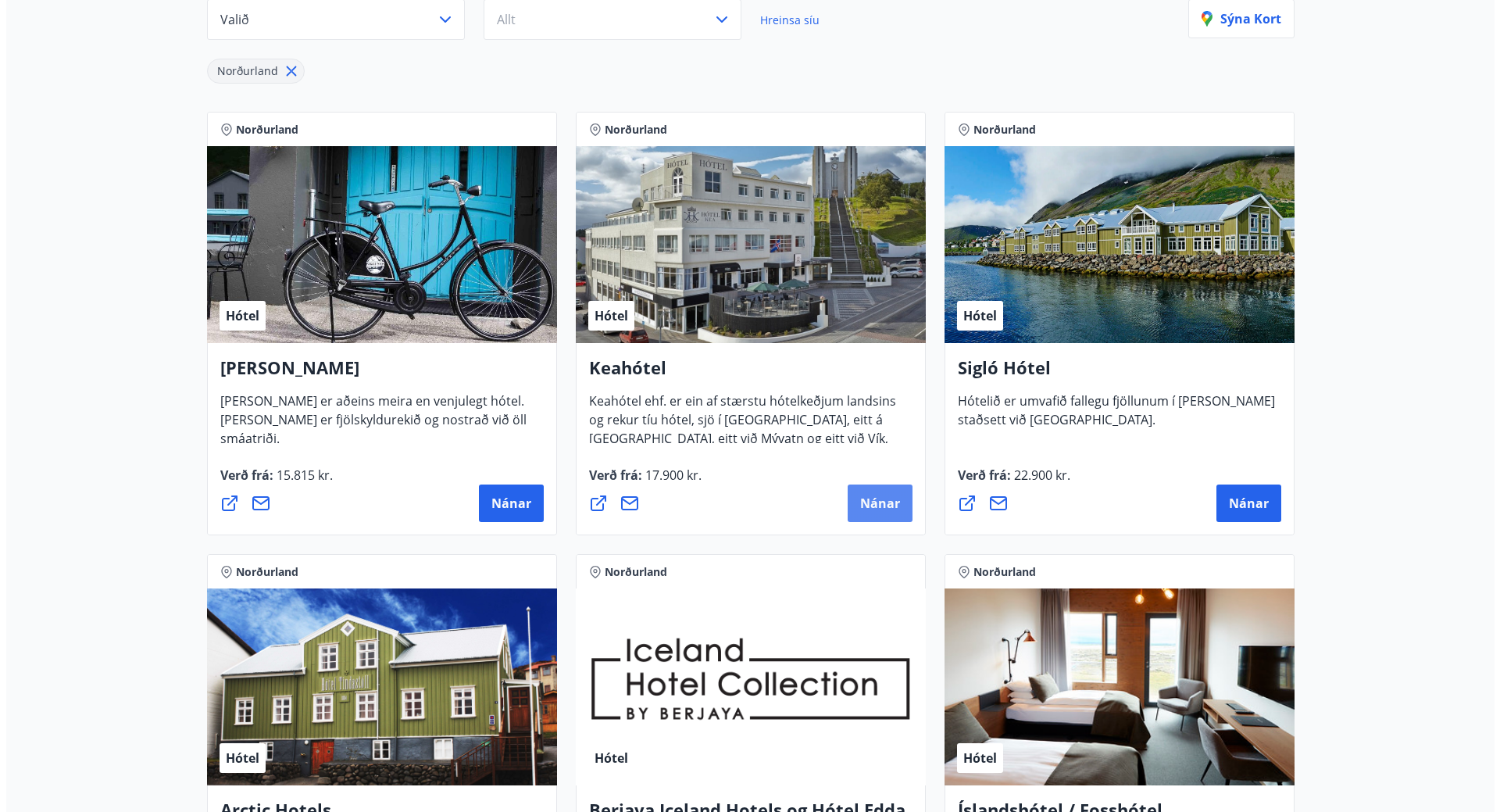
scroll to position [234, 0]
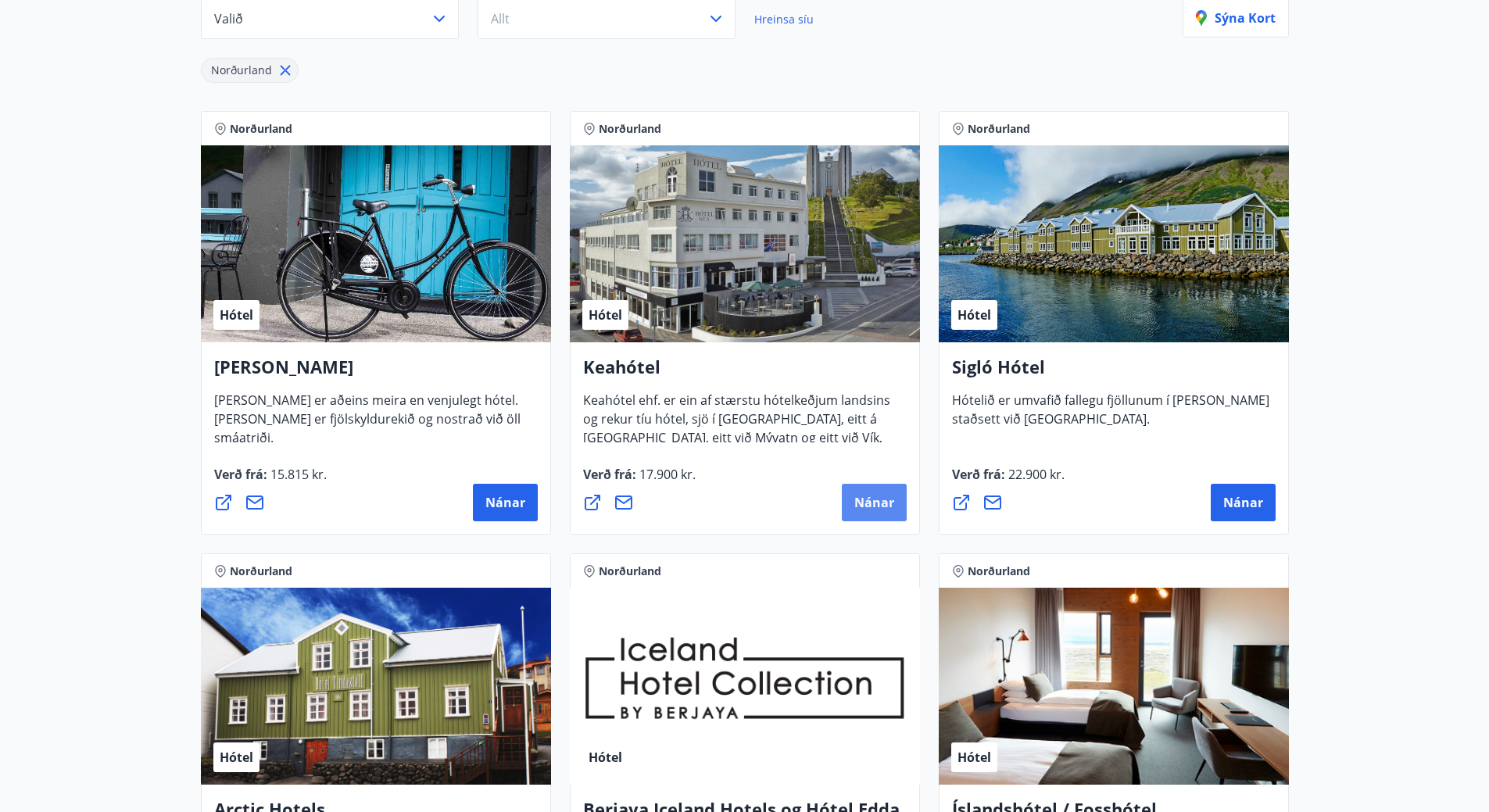
click at [871, 496] on span "Nánar" at bounding box center [874, 502] width 40 height 17
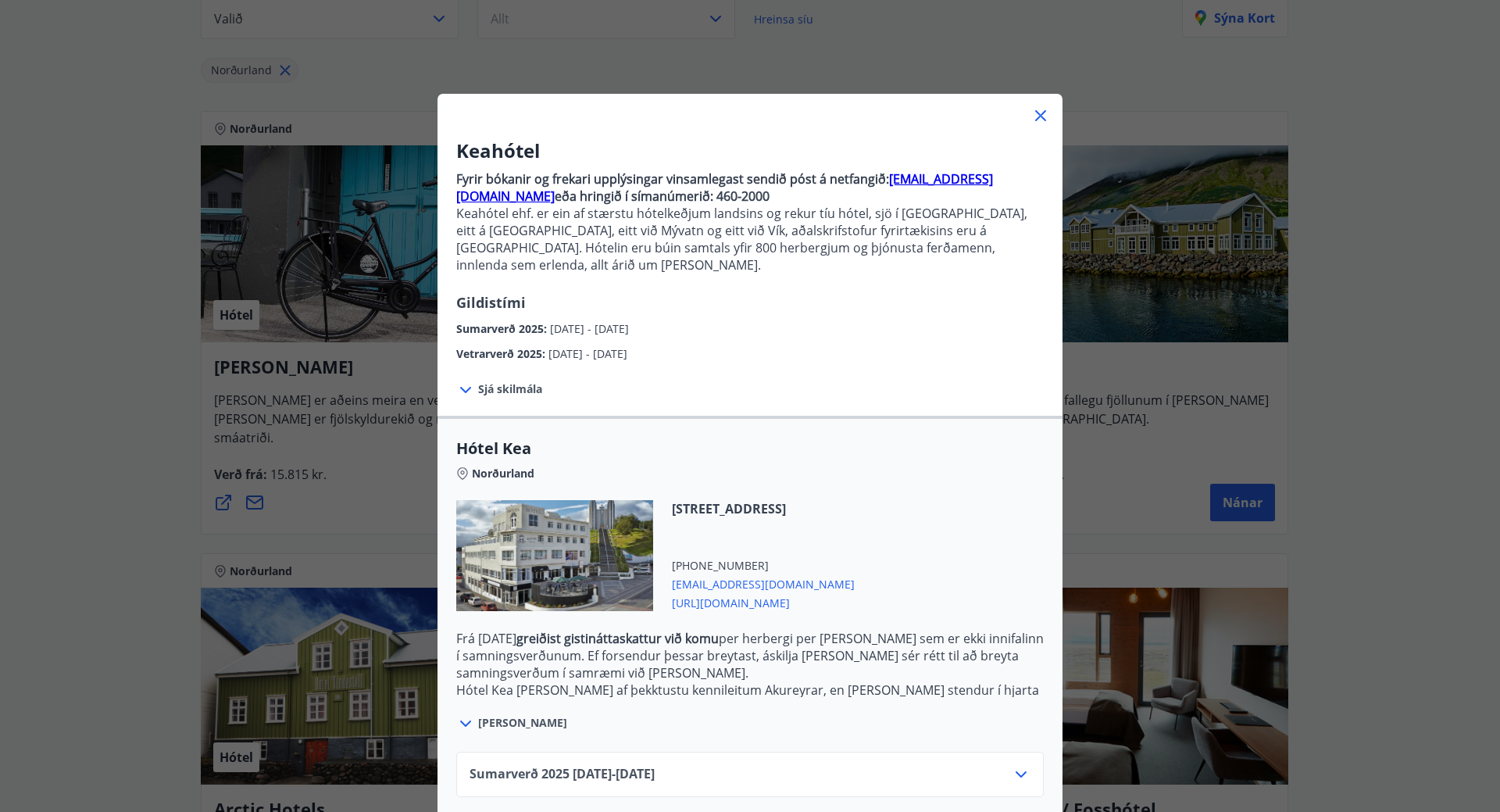
scroll to position [63, 0]
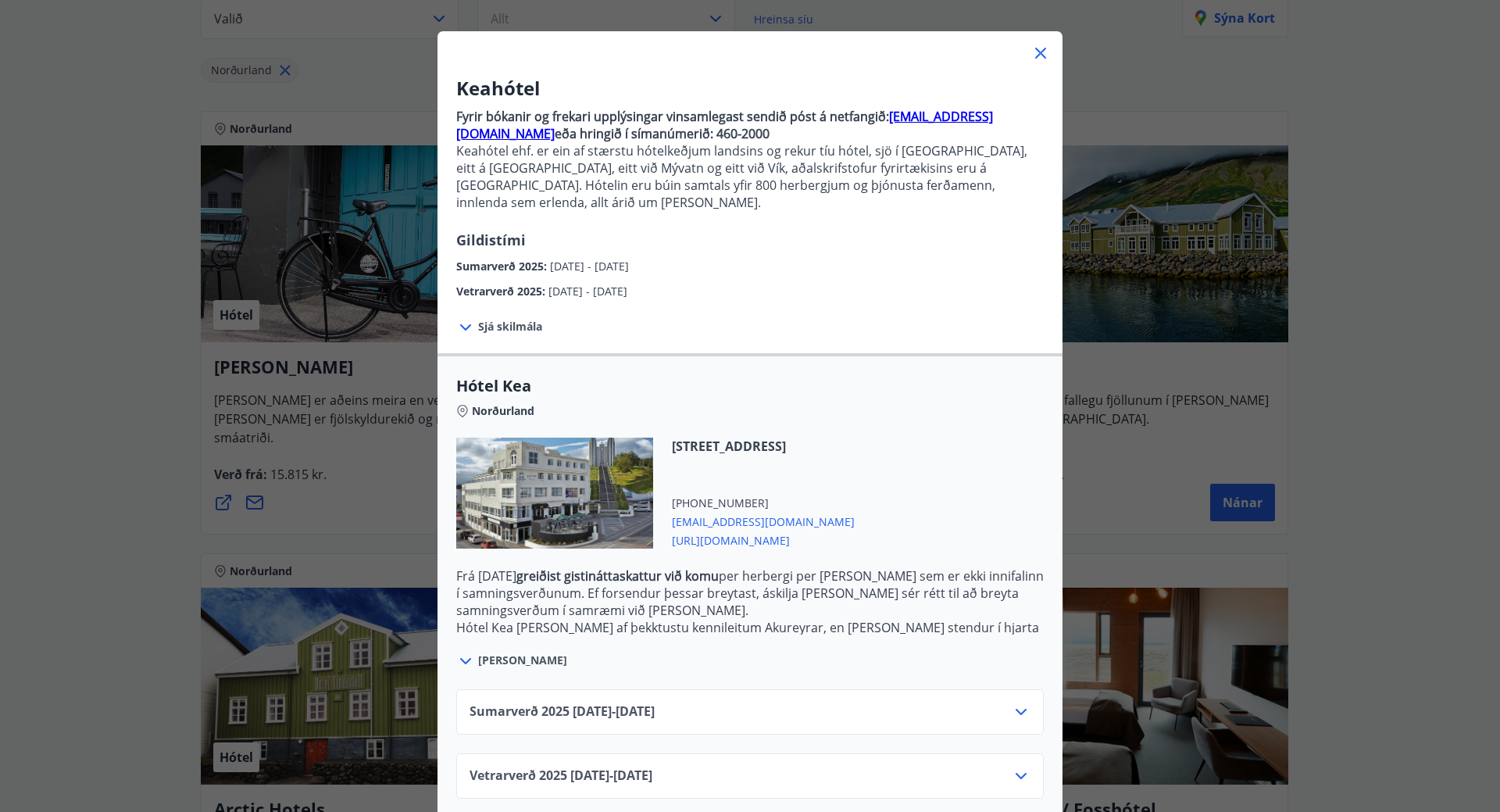
click at [1015, 703] on icon at bounding box center [1021, 712] width 19 height 19
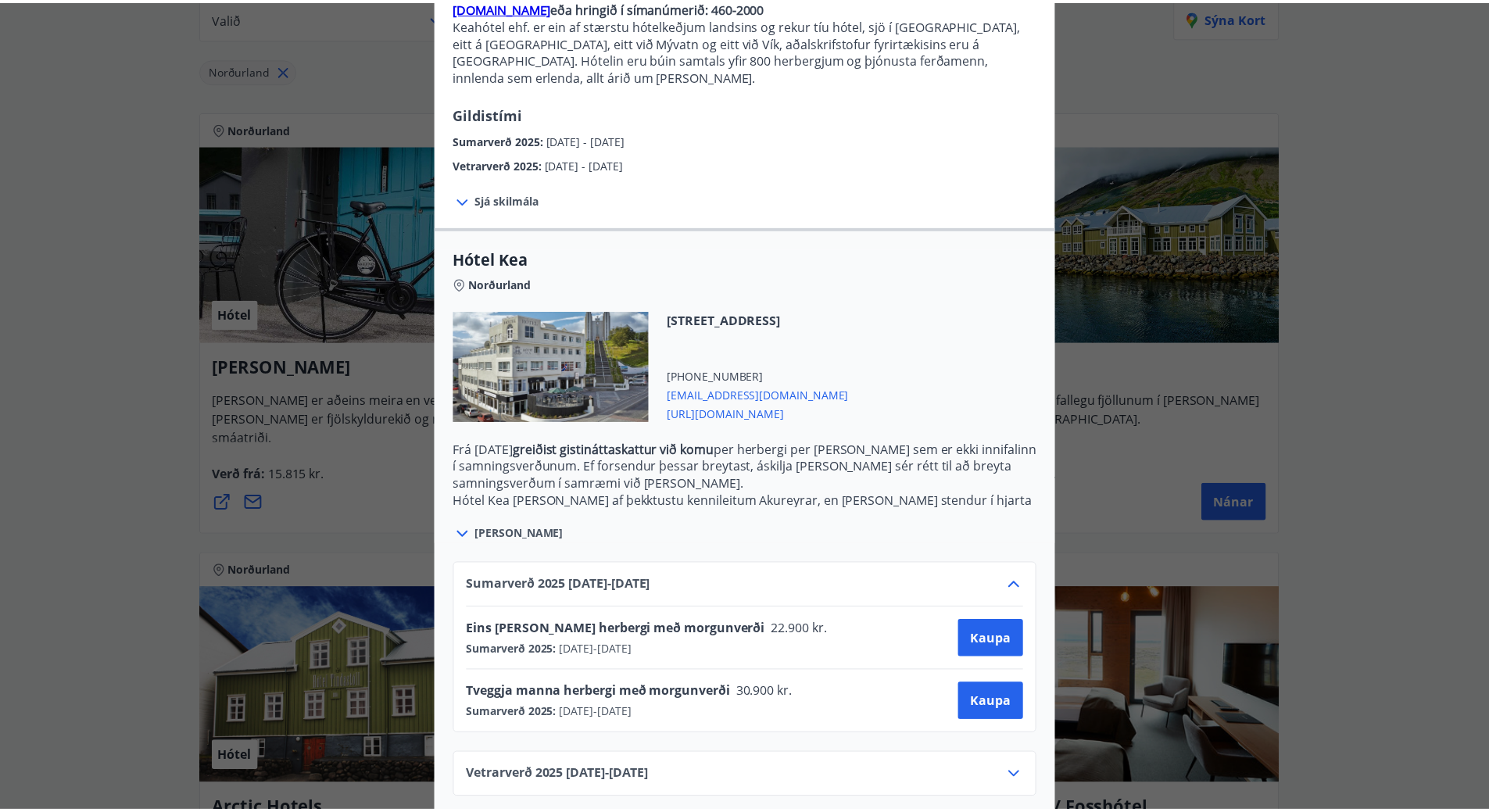
scroll to position [0, 0]
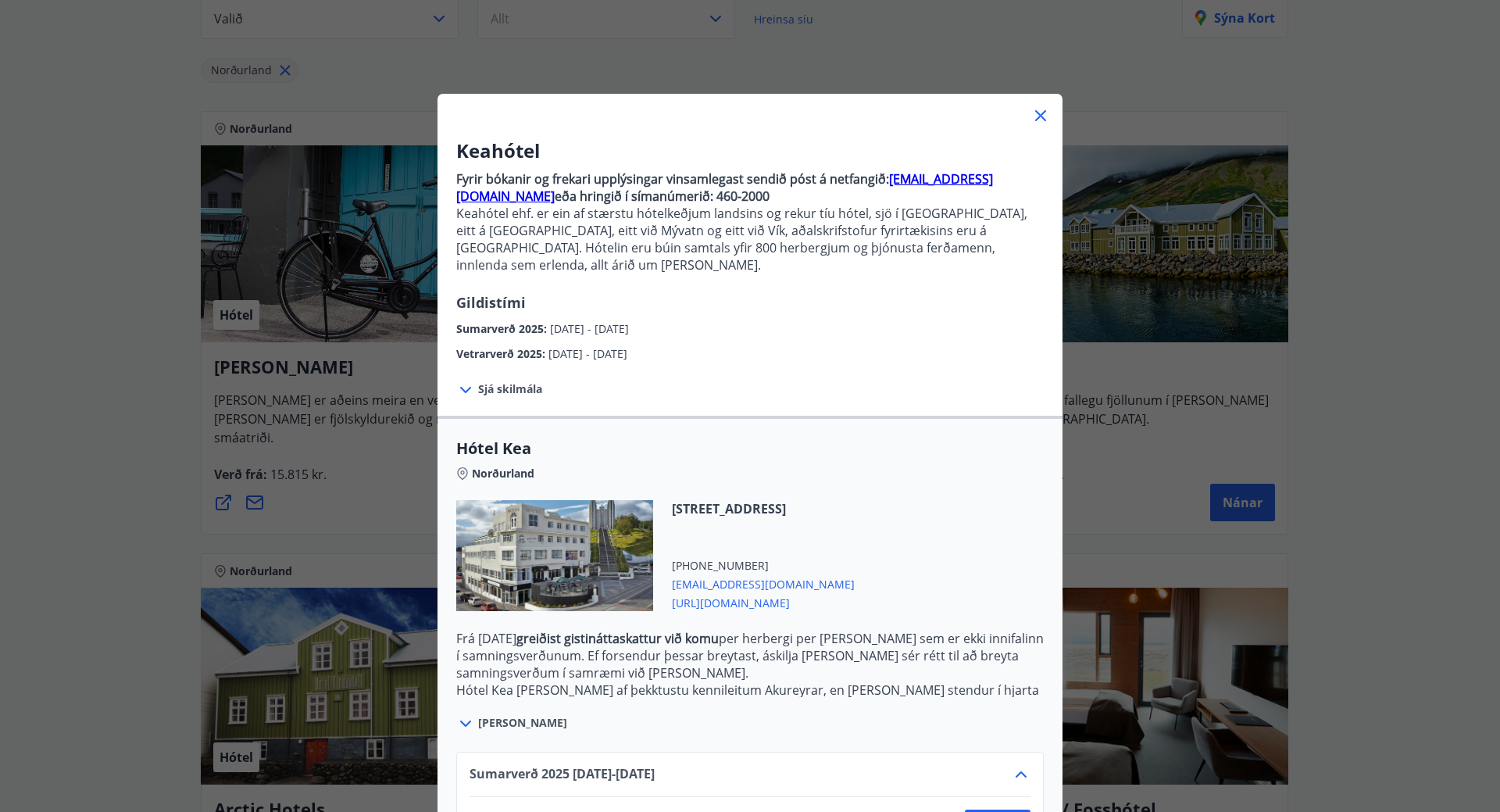
click at [1036, 115] on icon at bounding box center [1041, 115] width 11 height 11
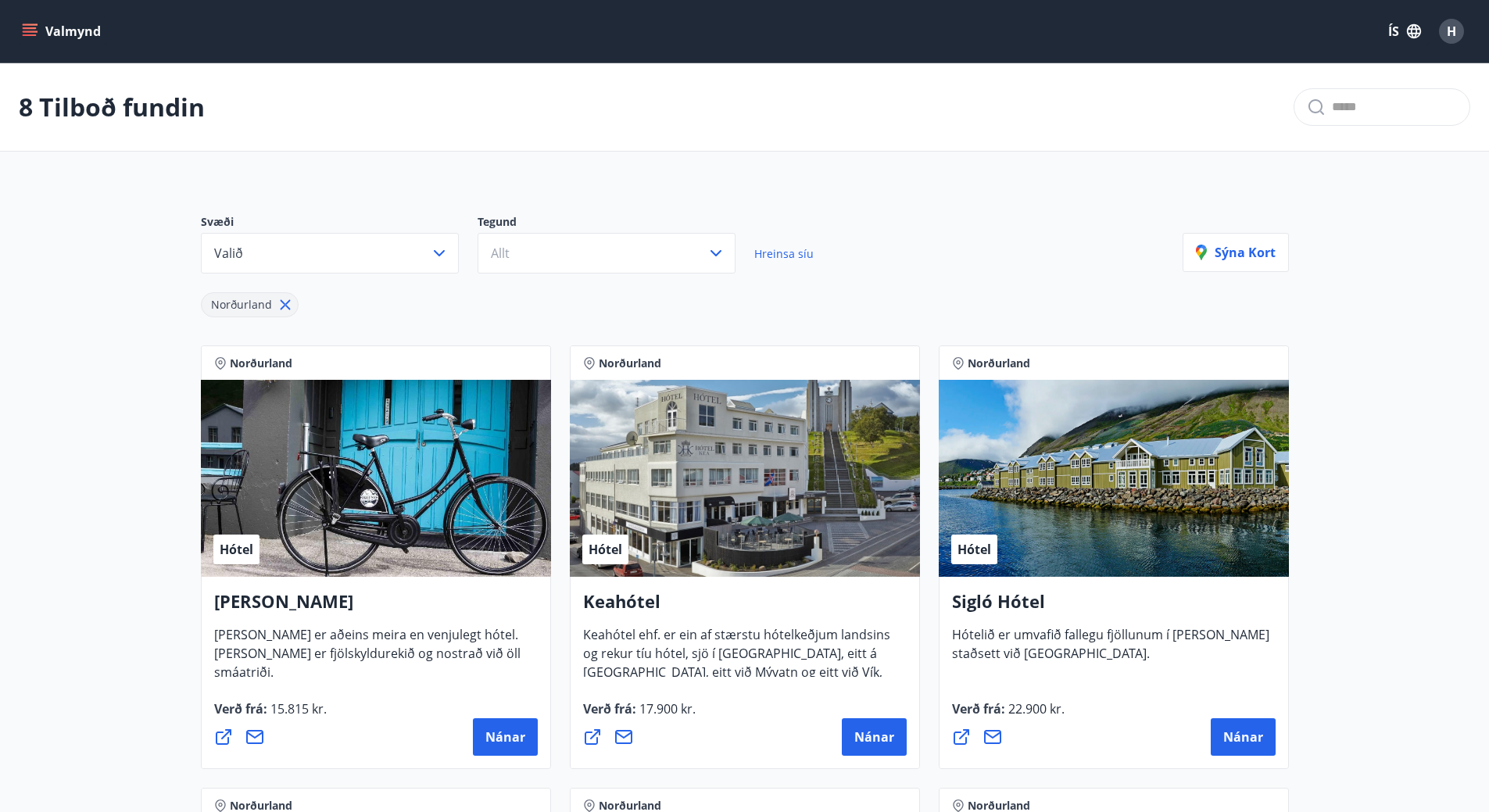
click at [32, 33] on icon "menu" at bounding box center [29, 31] width 16 height 16
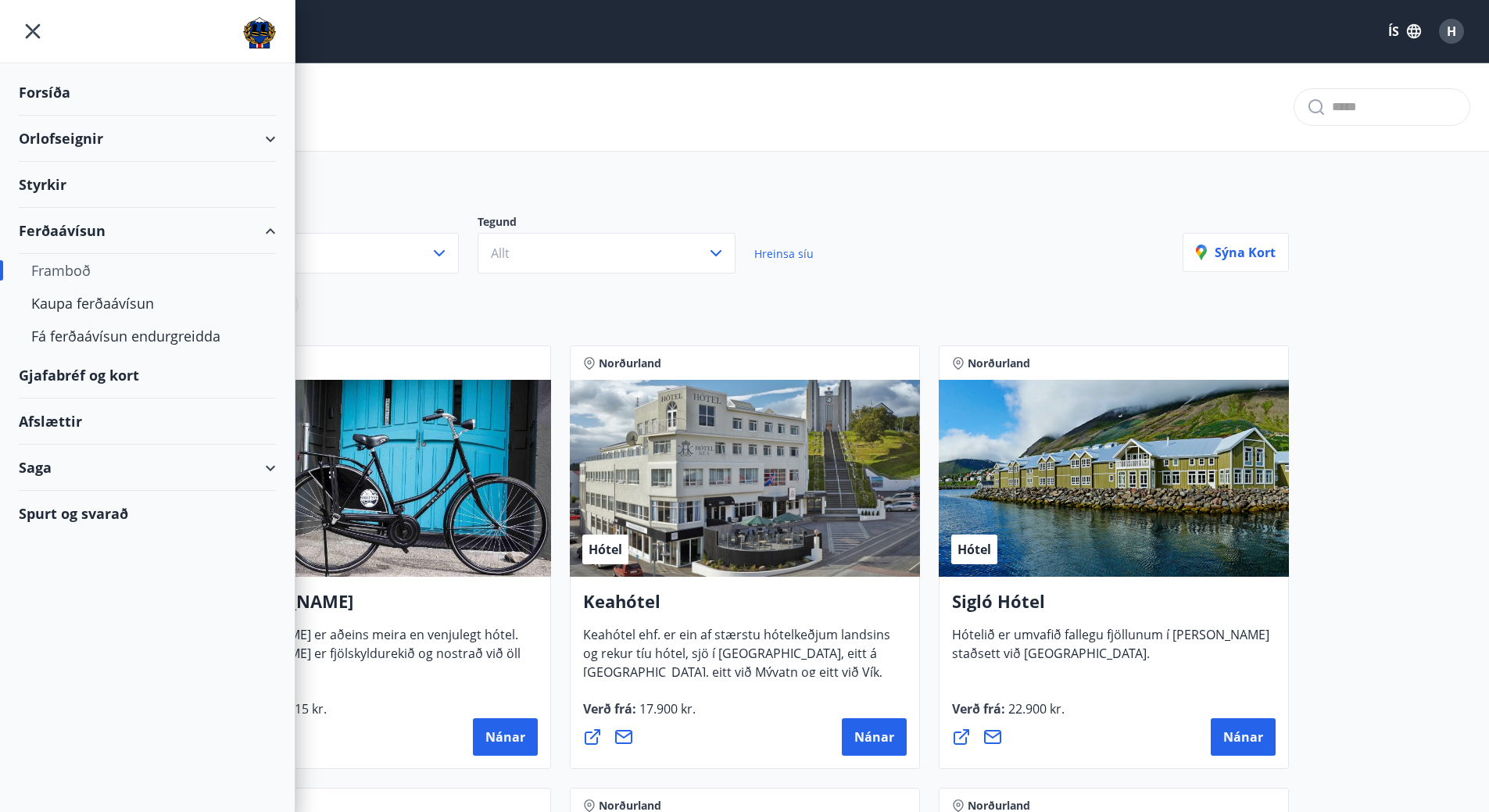
click at [65, 132] on div "Orlofseignir" at bounding box center [147, 139] width 257 height 46
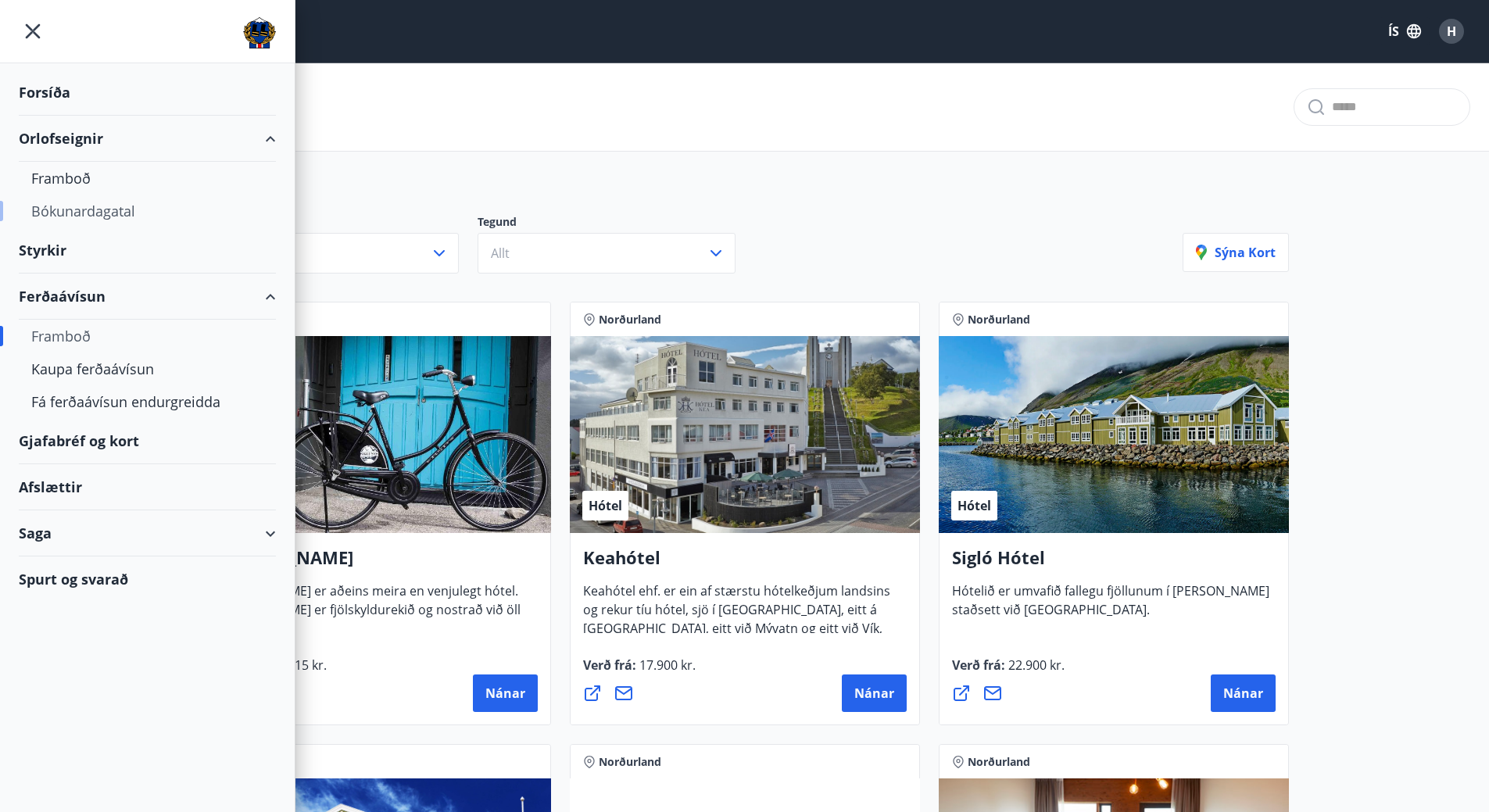
click at [79, 215] on div "Bókunardagatal" at bounding box center [147, 211] width 232 height 33
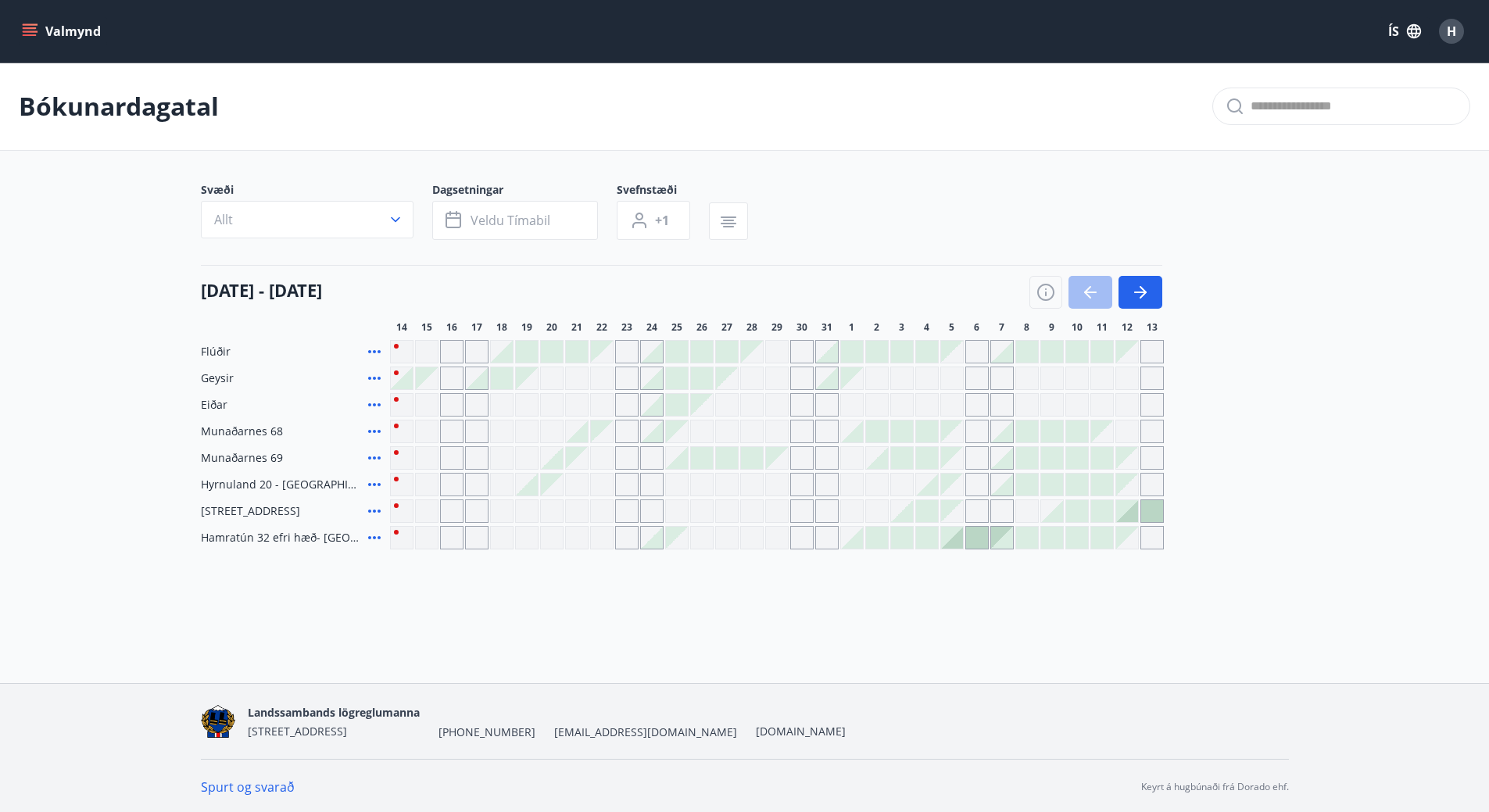
click at [28, 29] on icon "menu" at bounding box center [29, 29] width 14 height 2
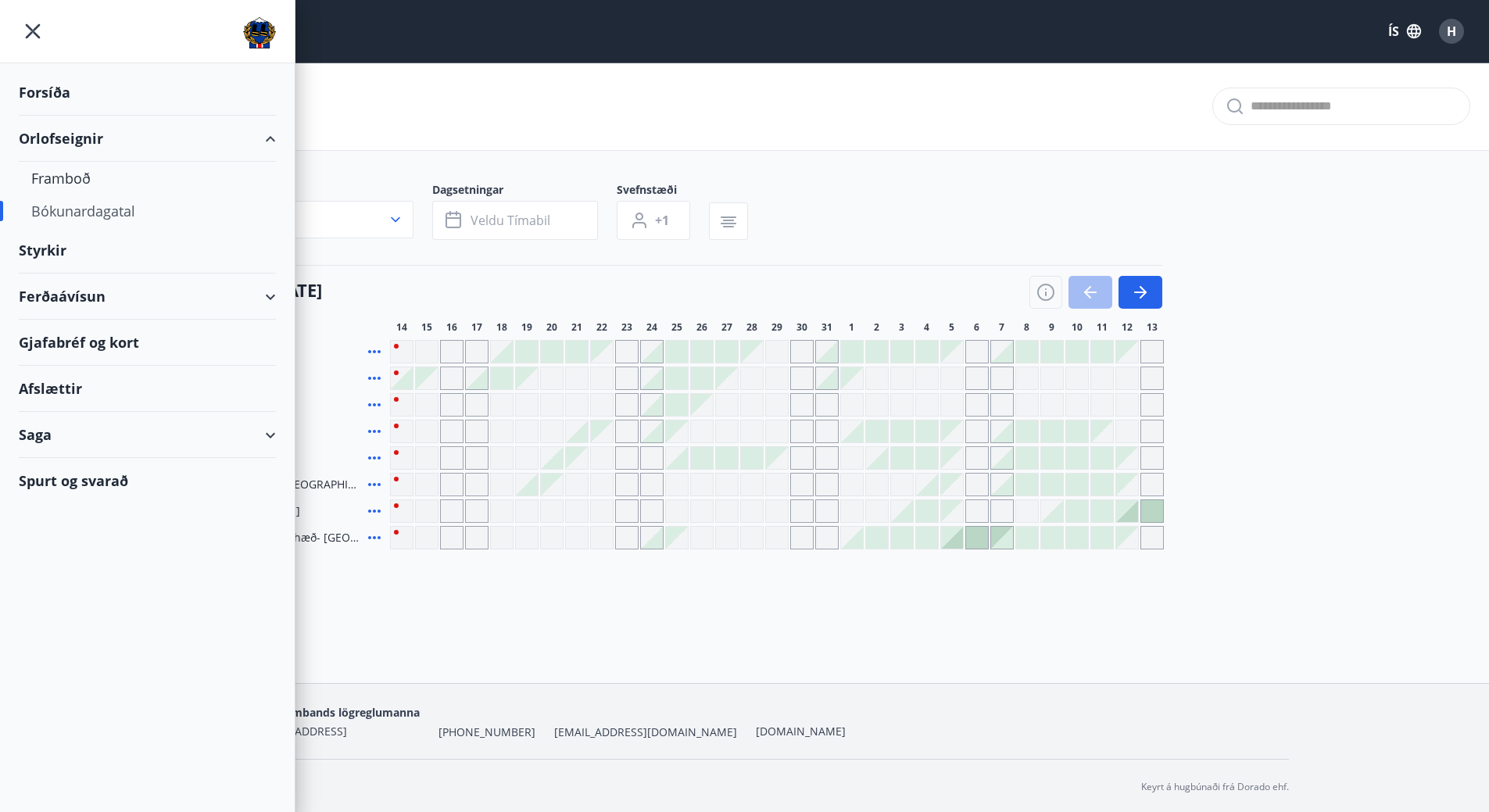
click at [76, 300] on div "Ferðaávísun" at bounding box center [147, 296] width 257 height 46
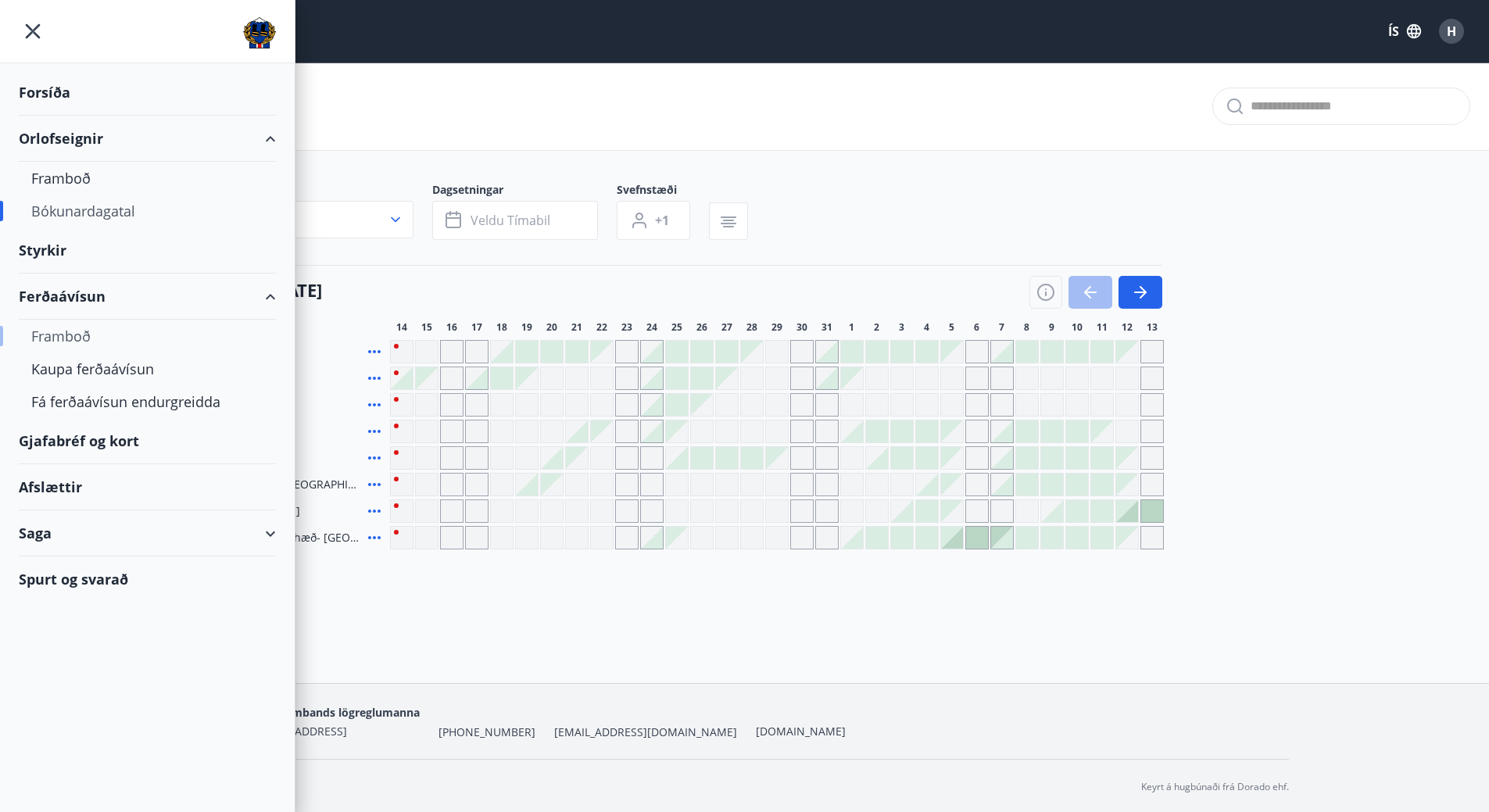
click at [78, 330] on div "Framboð" at bounding box center [147, 336] width 232 height 33
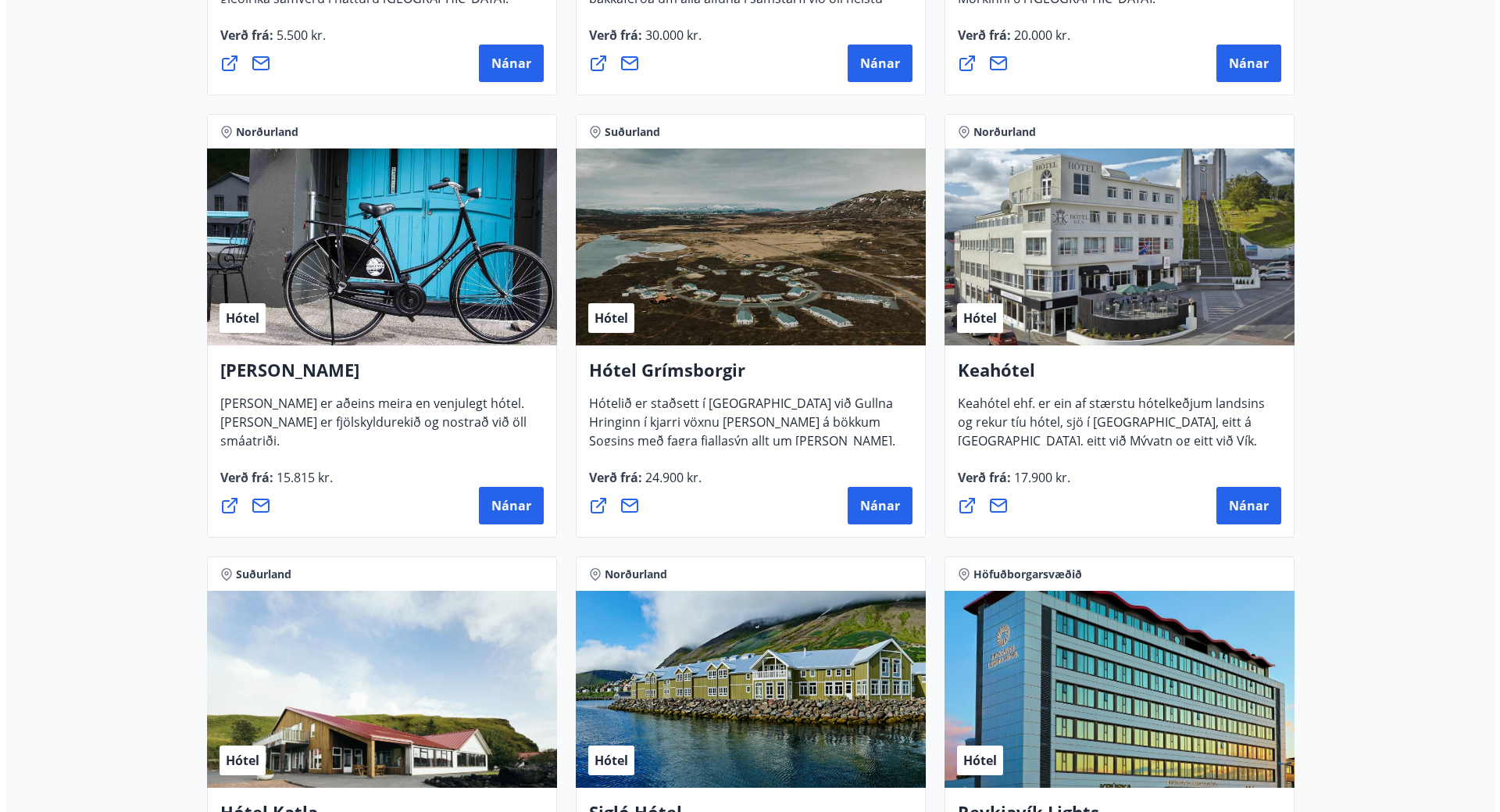
scroll to position [547, 0]
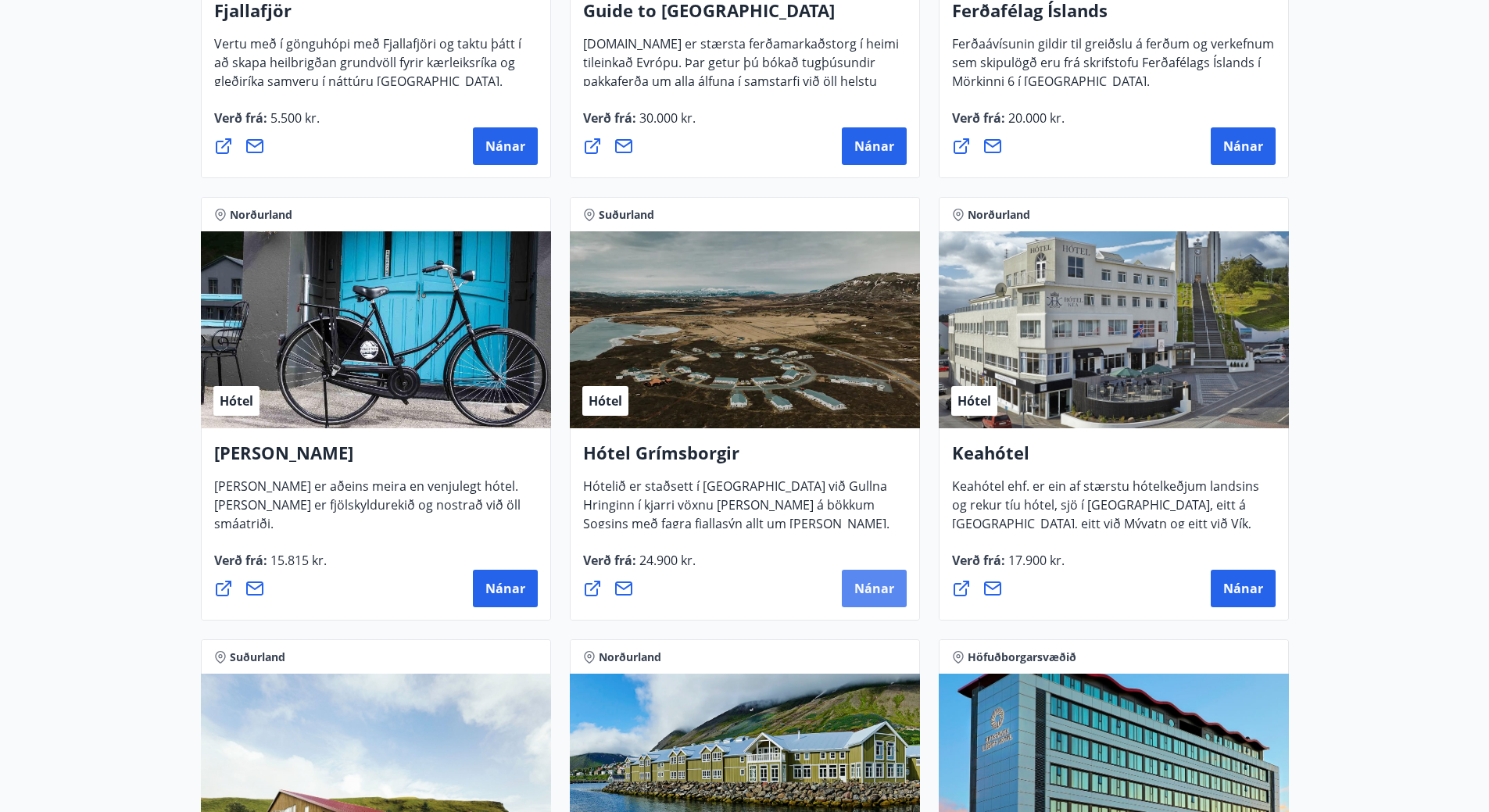
click at [871, 583] on span "Nánar" at bounding box center [874, 588] width 40 height 17
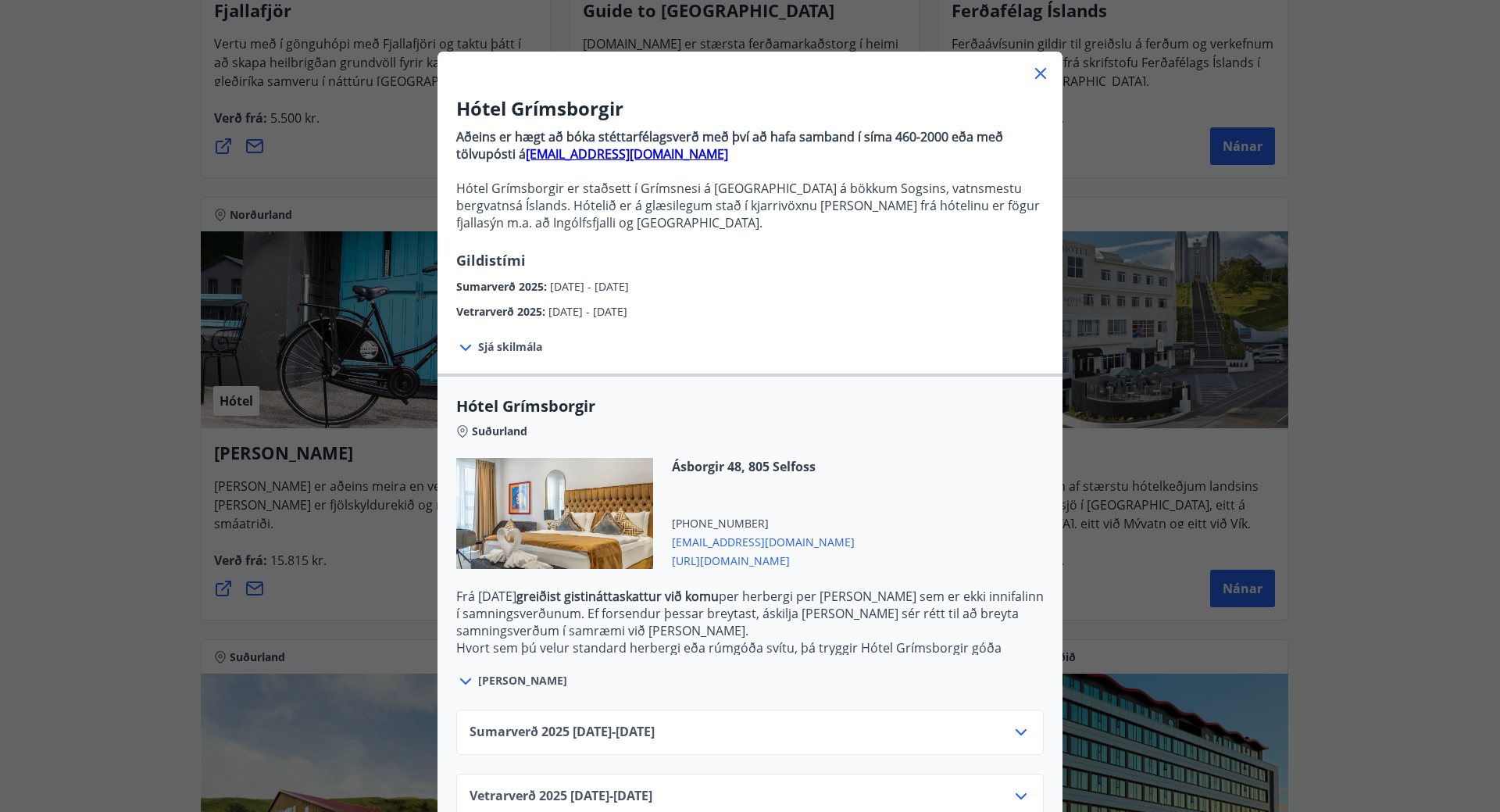
scroll to position [80, 0]
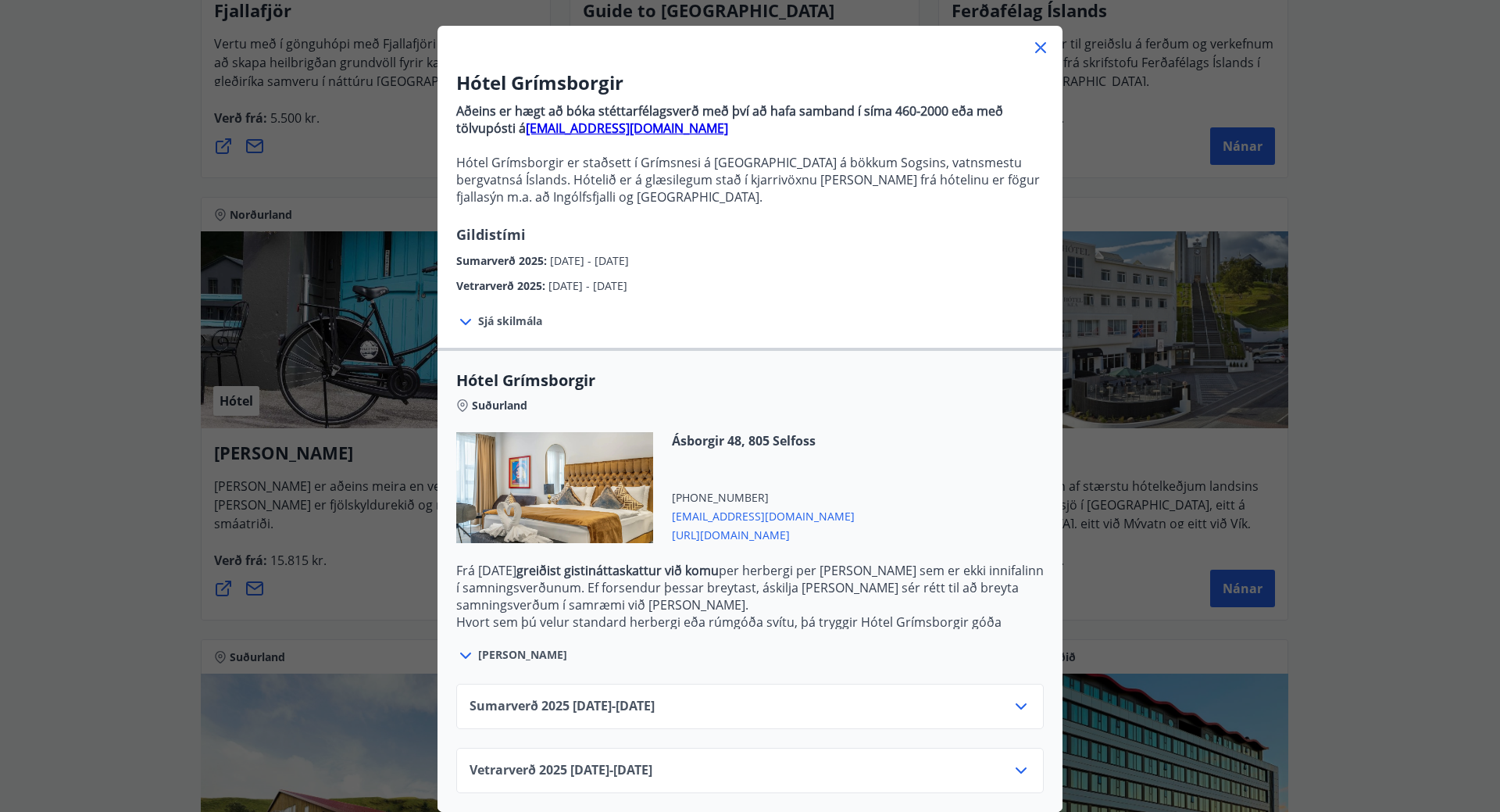
click at [1004, 698] on div "Sumarverð 2025 16.05.25 - 30.09.25" at bounding box center [750, 712] width 561 height 31
click at [1014, 697] on icon at bounding box center [1021, 706] width 19 height 19
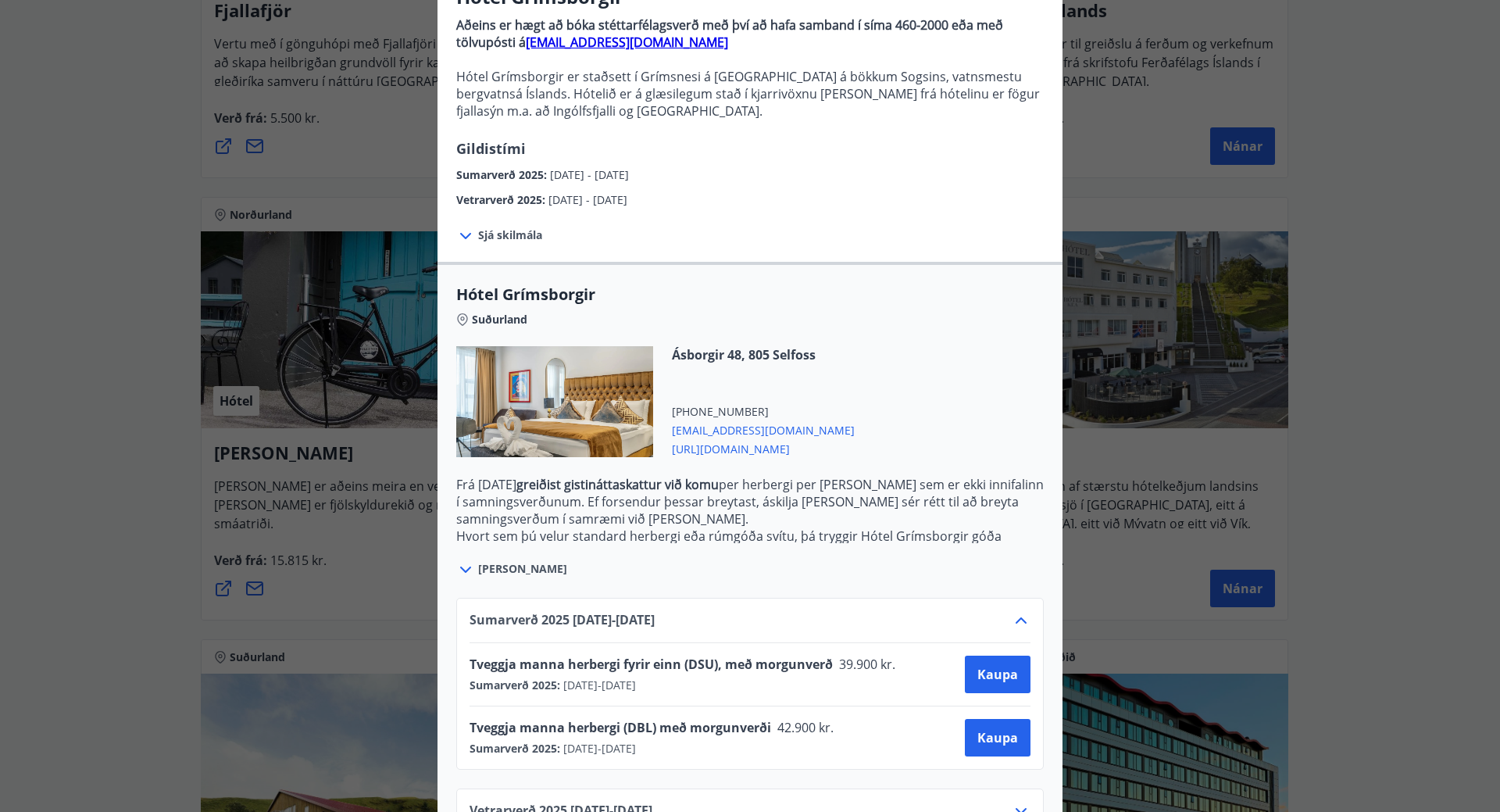
scroll to position [206, 0]
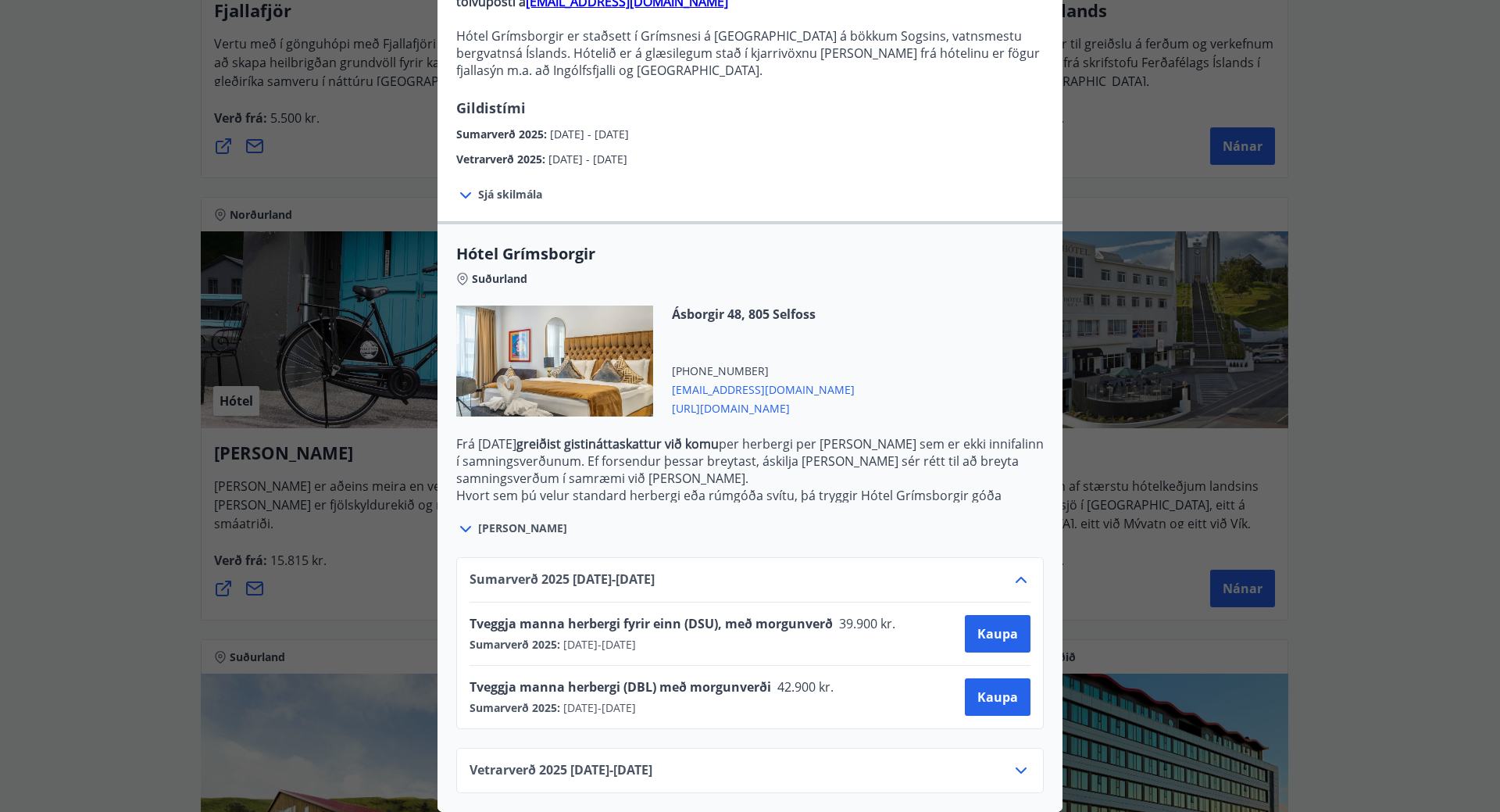
click at [1012, 762] on icon at bounding box center [1021, 770] width 19 height 19
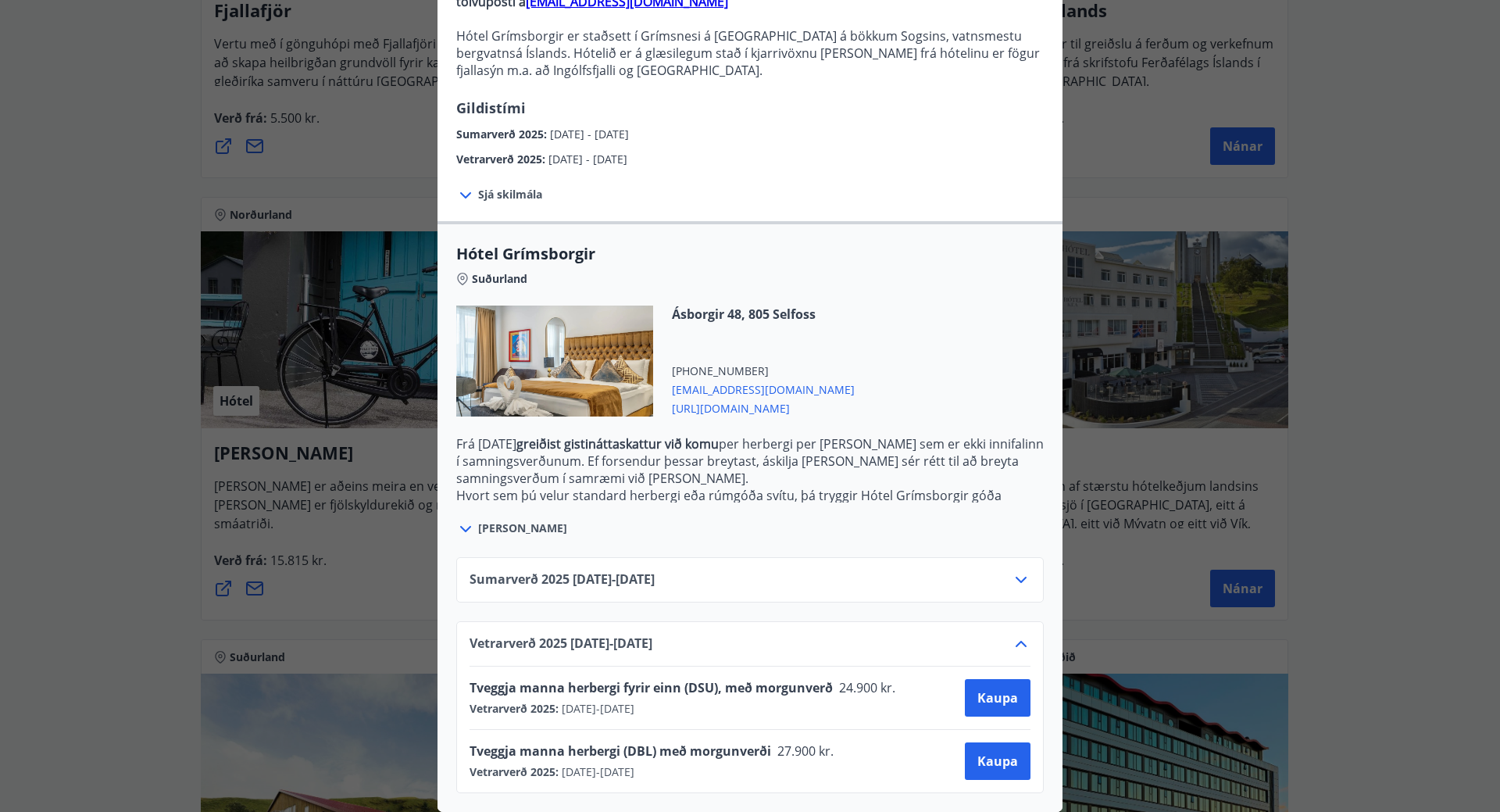
click at [468, 520] on icon at bounding box center [465, 529] width 19 height 19
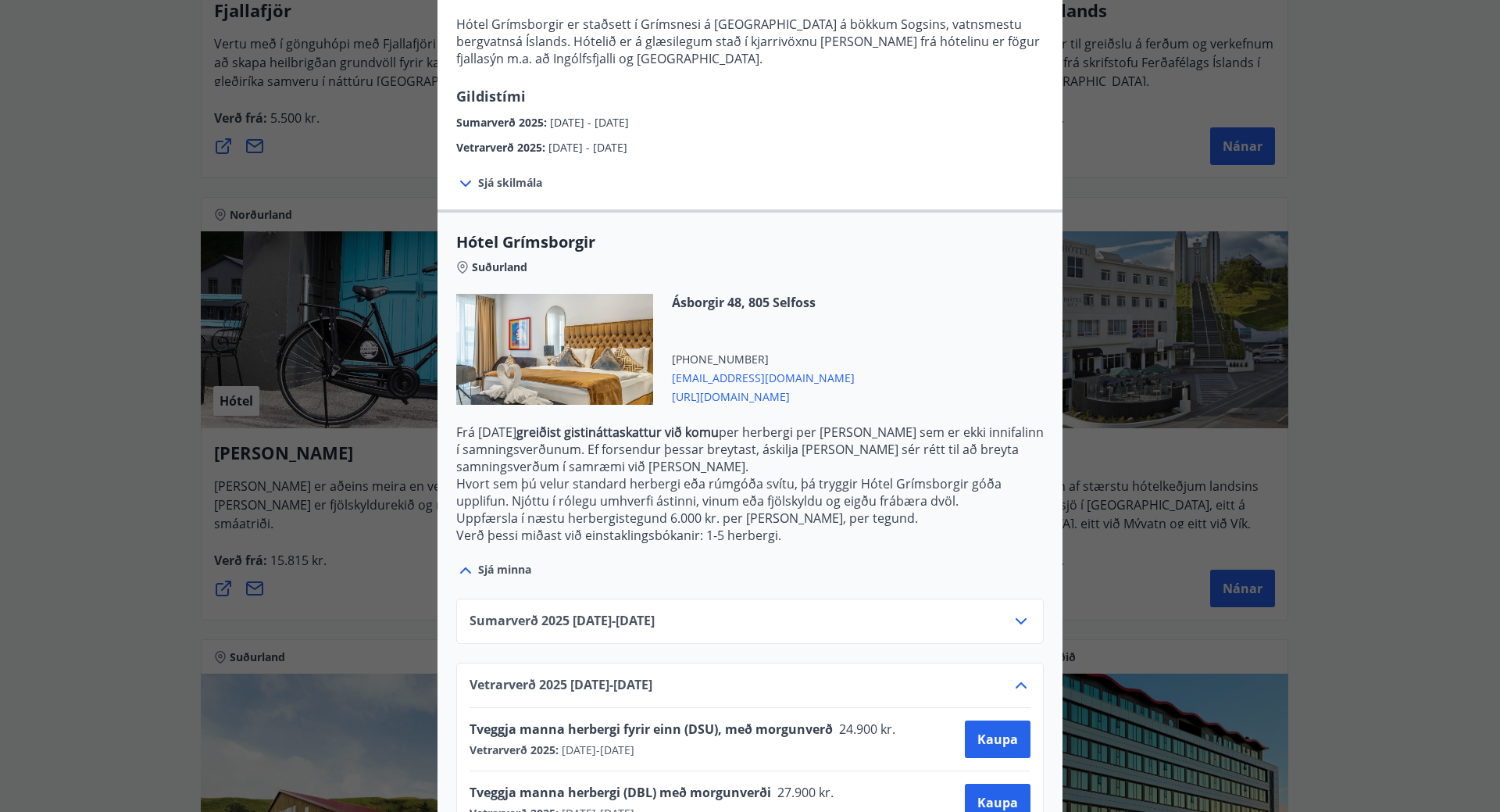
click at [772, 396] on span "https://www.keahotels.is/is/hotel-grimsborgir" at bounding box center [763, 395] width 183 height 19
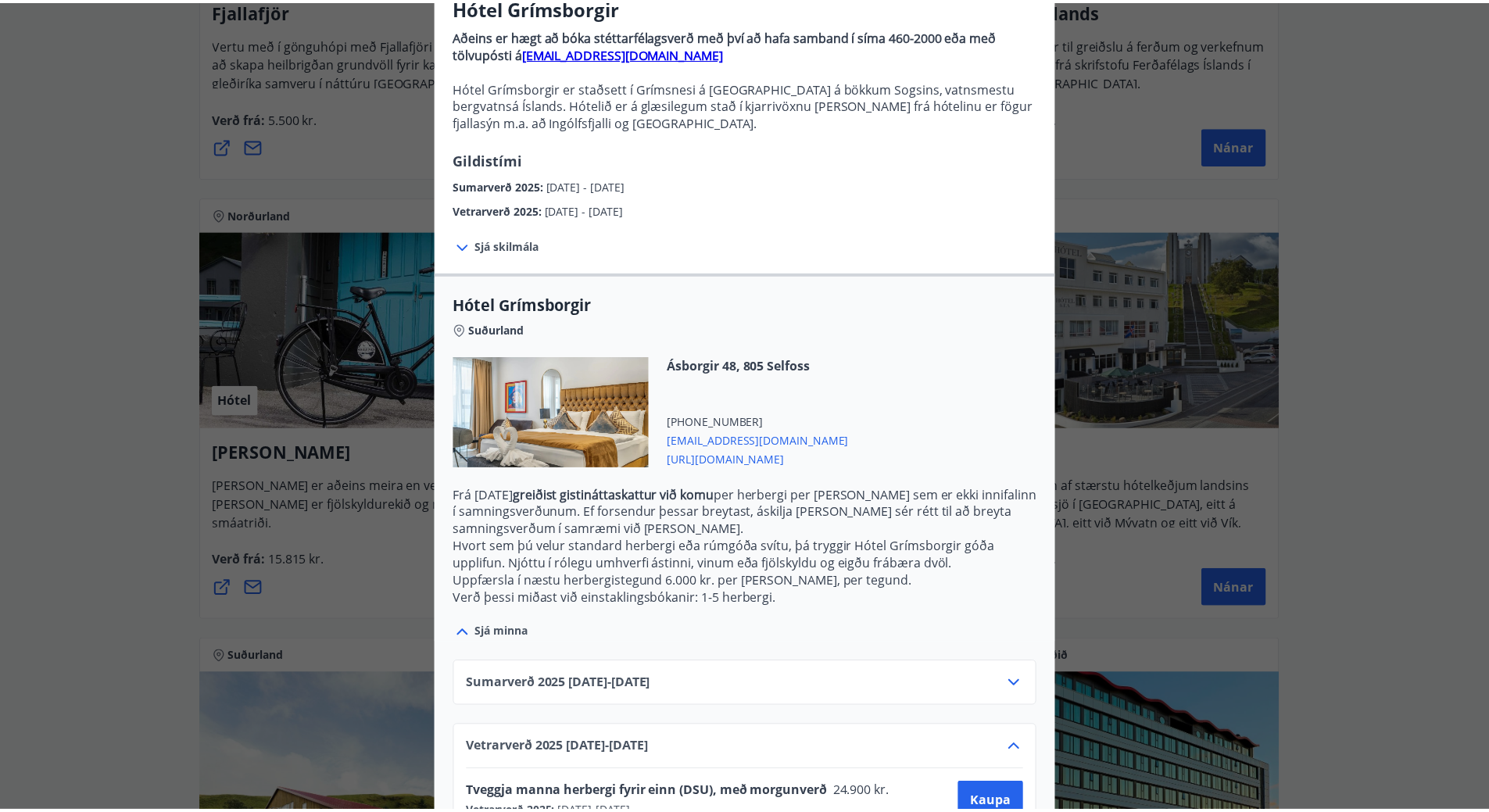
scroll to position [0, 0]
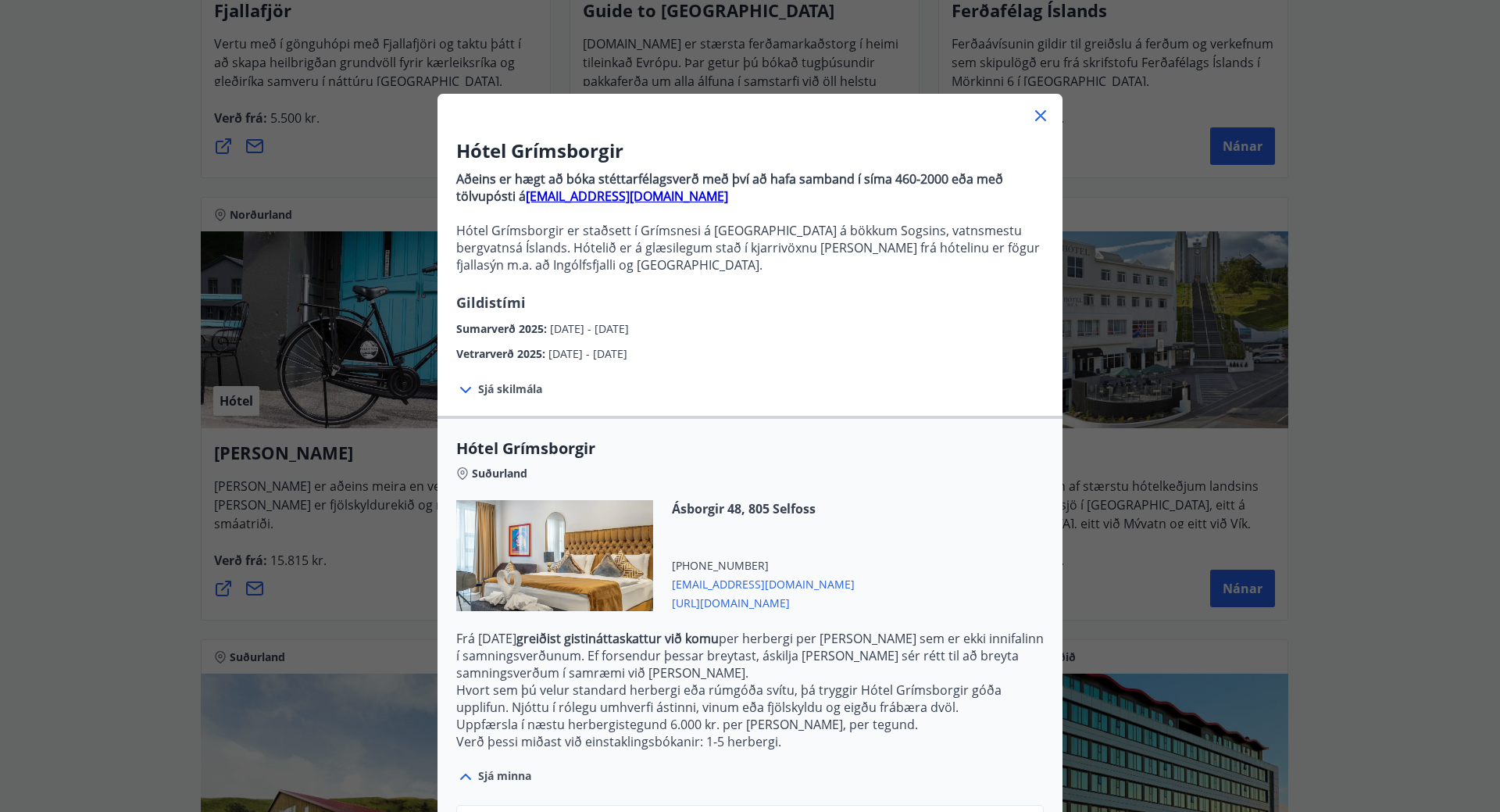
click at [1032, 108] on icon at bounding box center [1041, 115] width 19 height 19
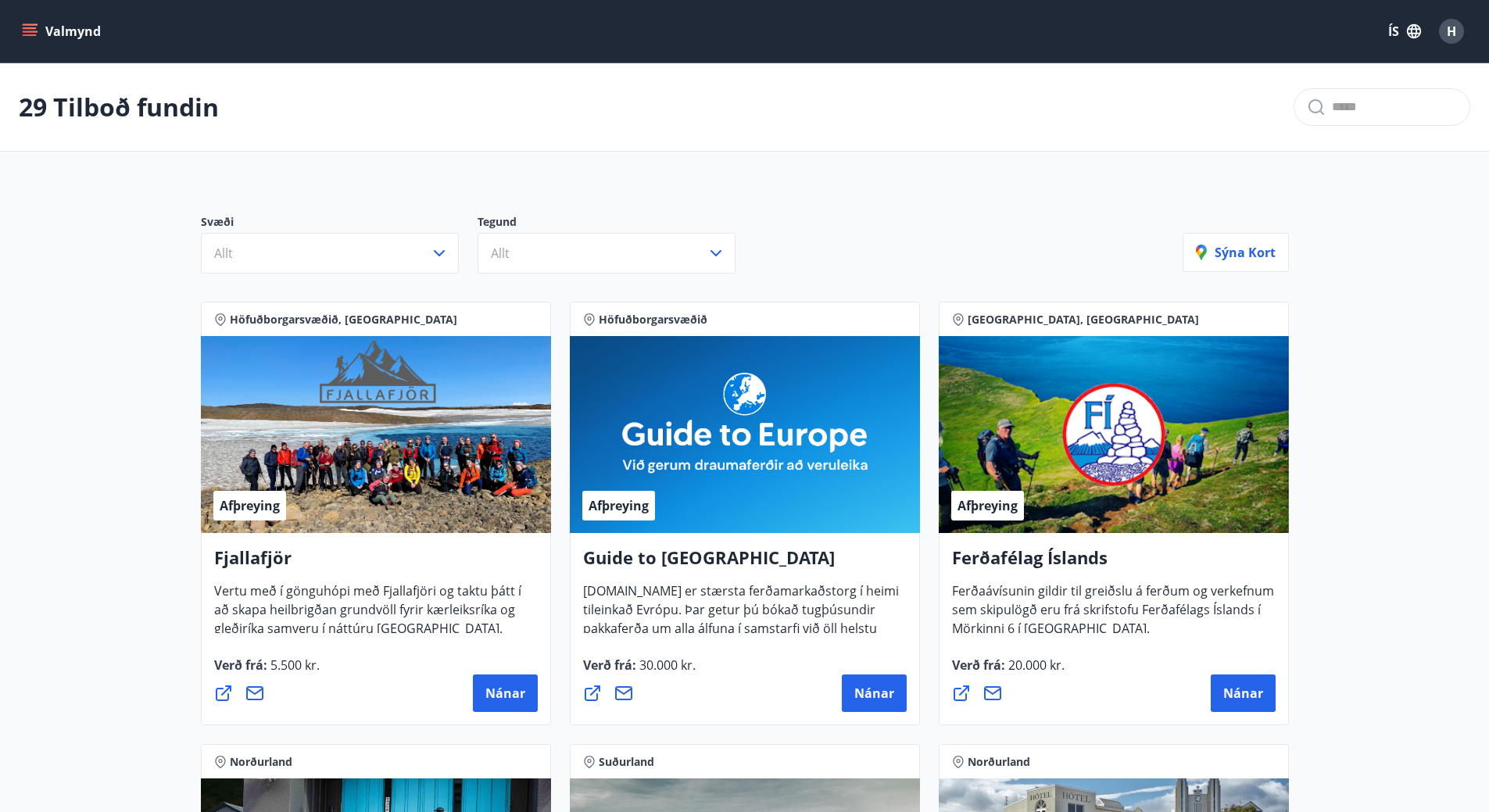
click at [34, 34] on icon "menu" at bounding box center [29, 35] width 14 height 2
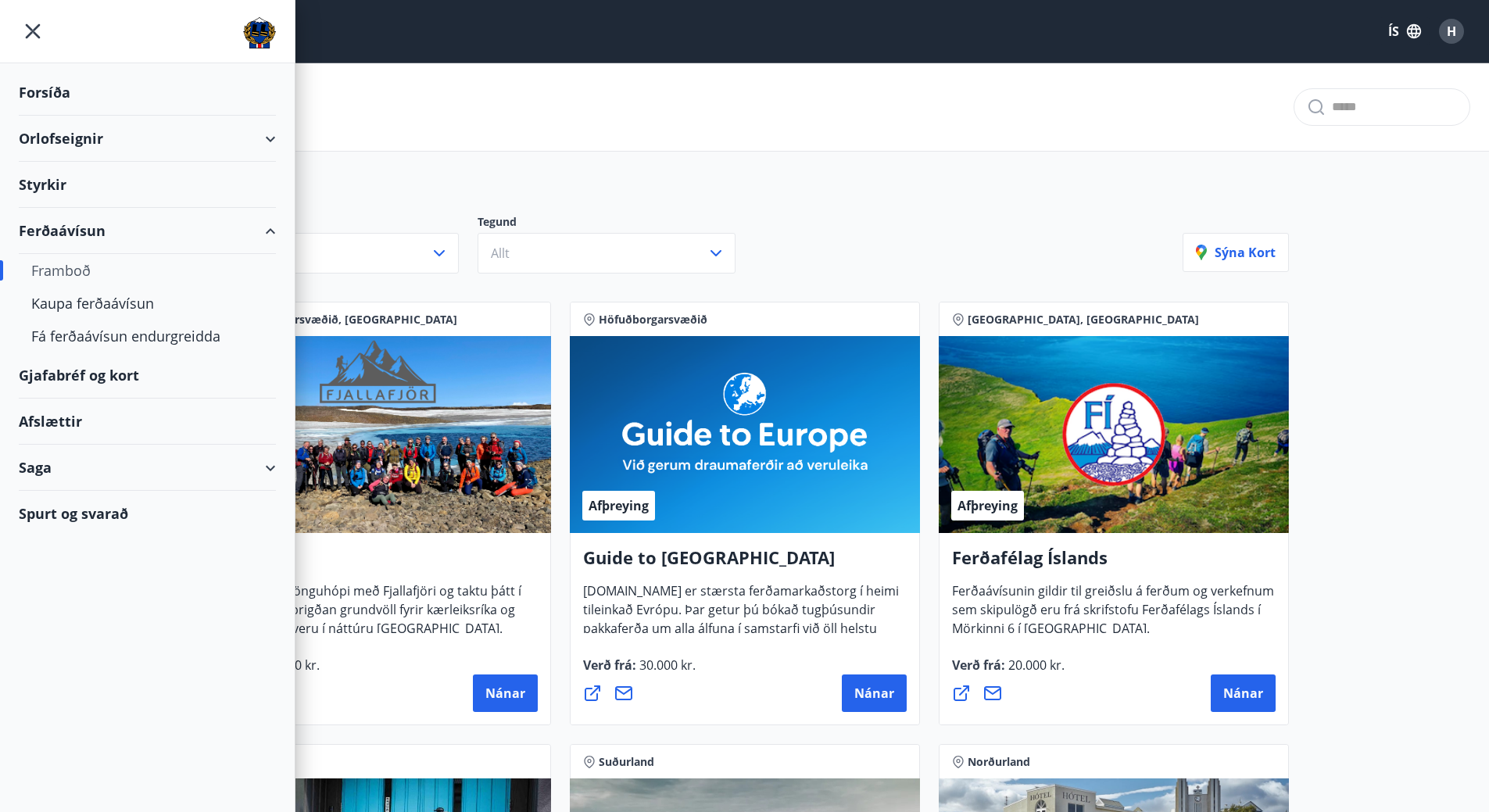
click at [40, 30] on icon "menu" at bounding box center [33, 31] width 28 height 28
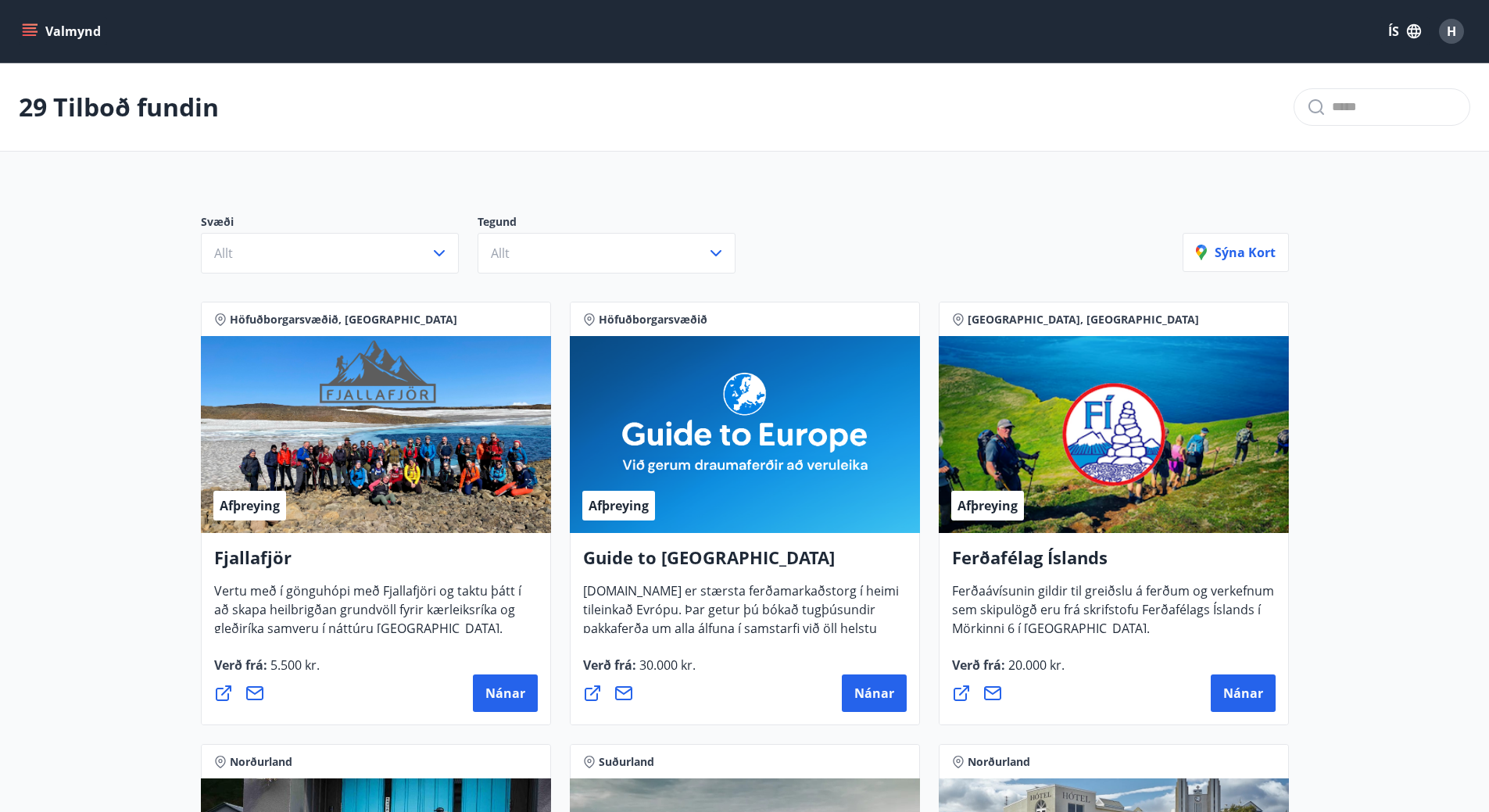
click at [1443, 34] on div "H" at bounding box center [1451, 31] width 25 height 25
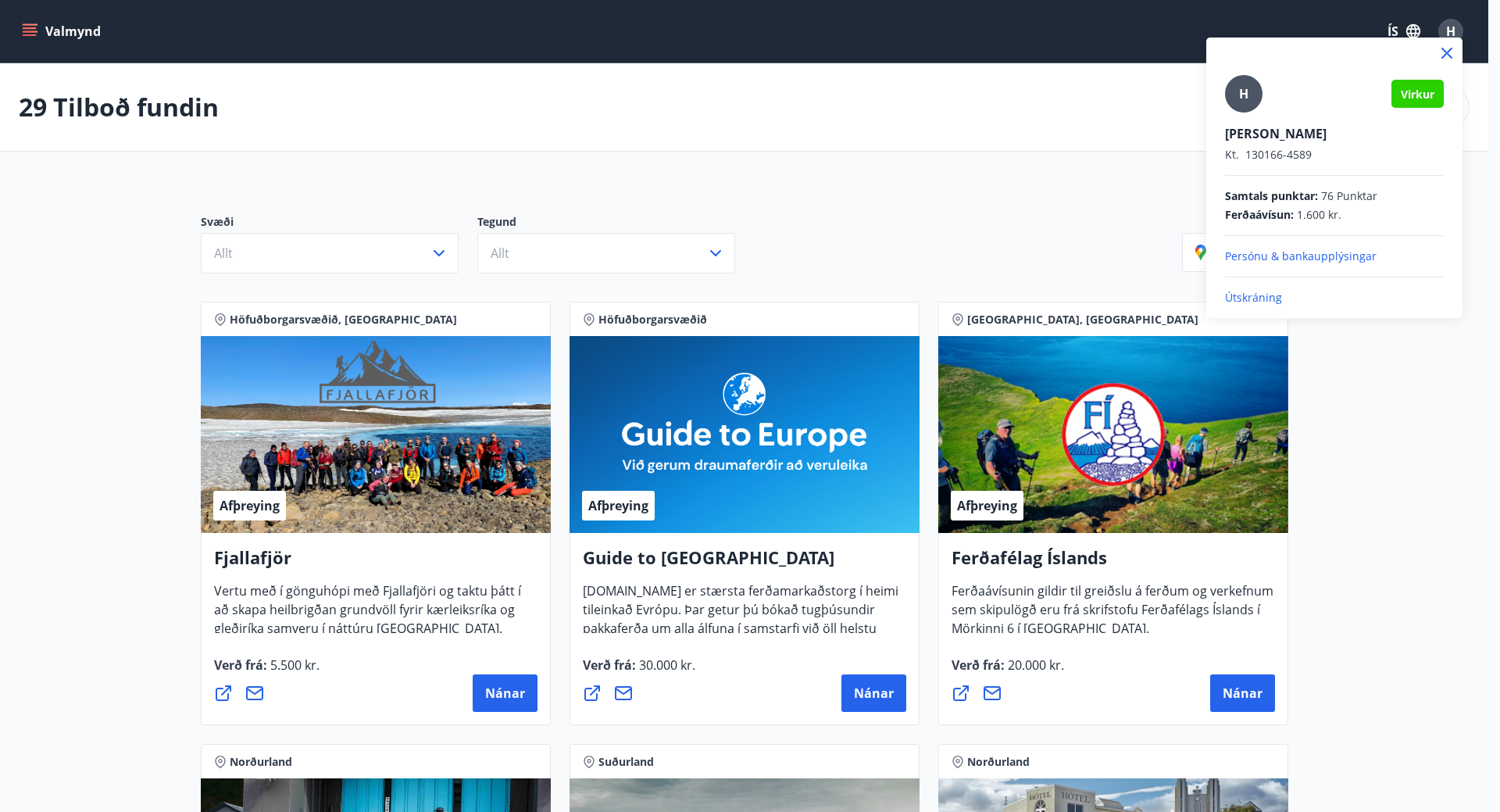
click at [1270, 293] on p "Útskráning" at bounding box center [1334, 297] width 219 height 16
